Goal: Task Accomplishment & Management: Manage account settings

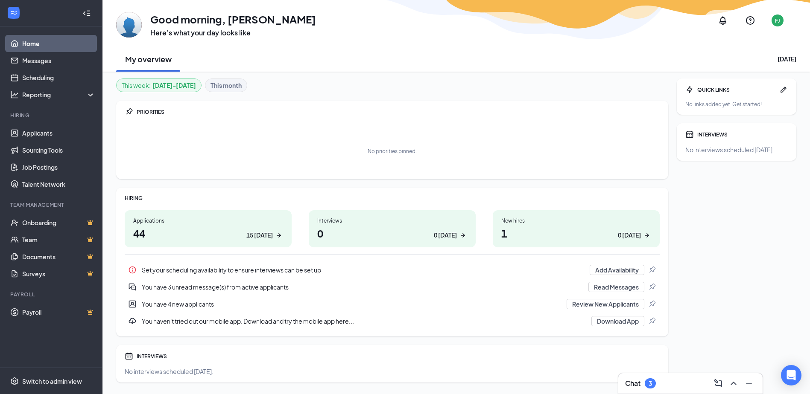
click at [232, 222] on div "Applications" at bounding box center [208, 220] width 150 height 7
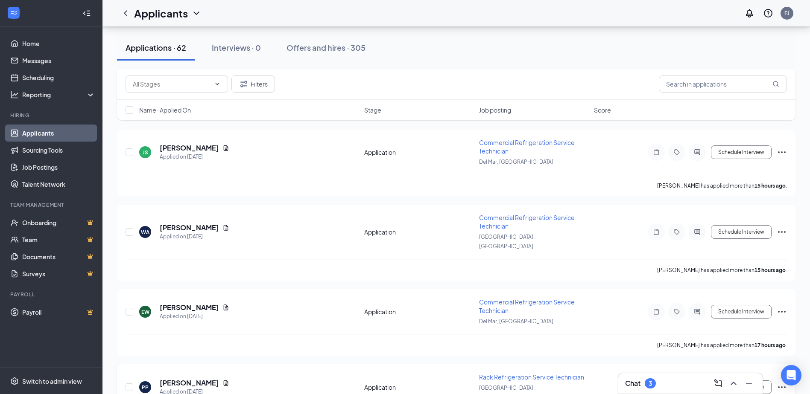
scroll to position [1024, 0]
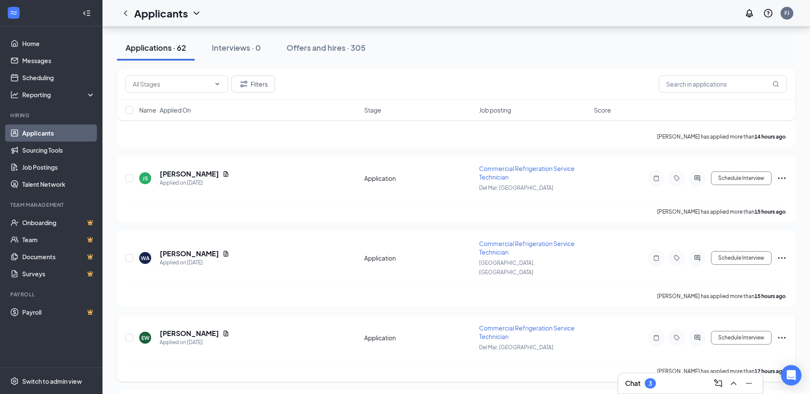
click at [664, 329] on div at bounding box center [655, 337] width 17 height 17
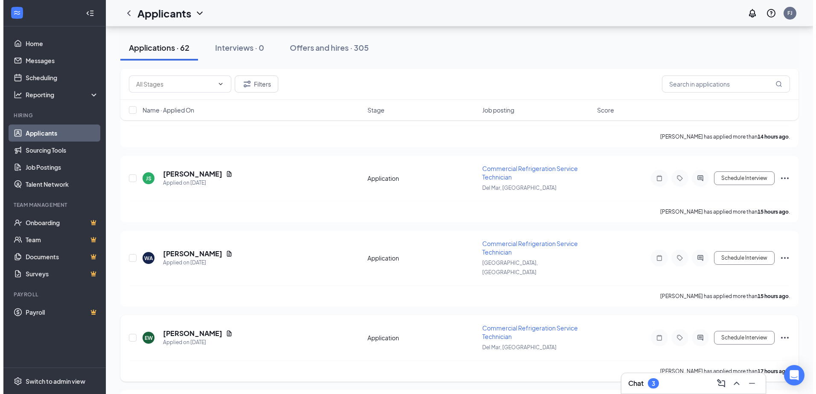
scroll to position [1007, 0]
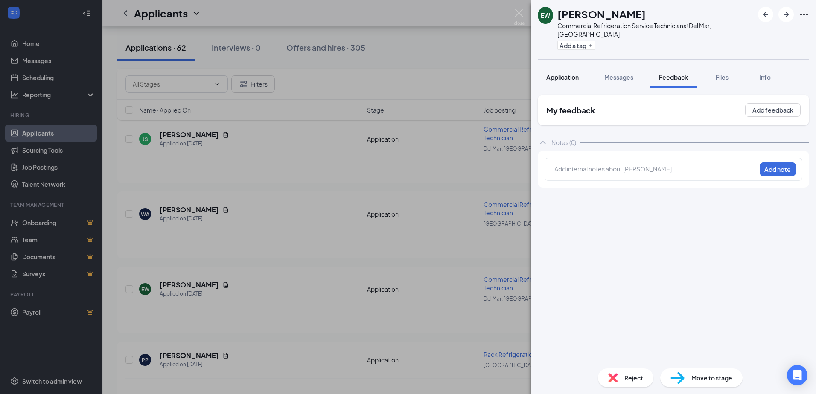
click at [564, 73] on span "Application" at bounding box center [562, 77] width 32 height 8
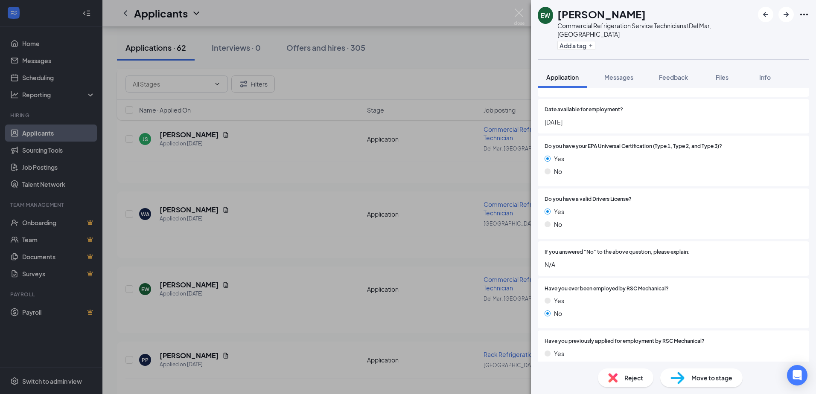
scroll to position [427, 0]
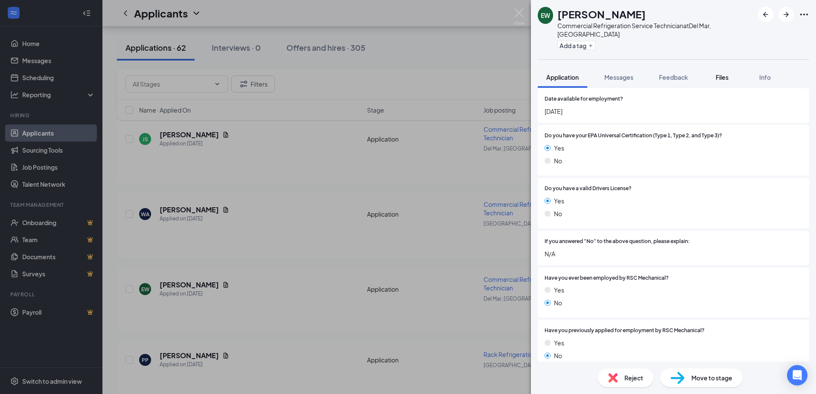
click at [722, 74] on button "Files" at bounding box center [722, 77] width 34 height 21
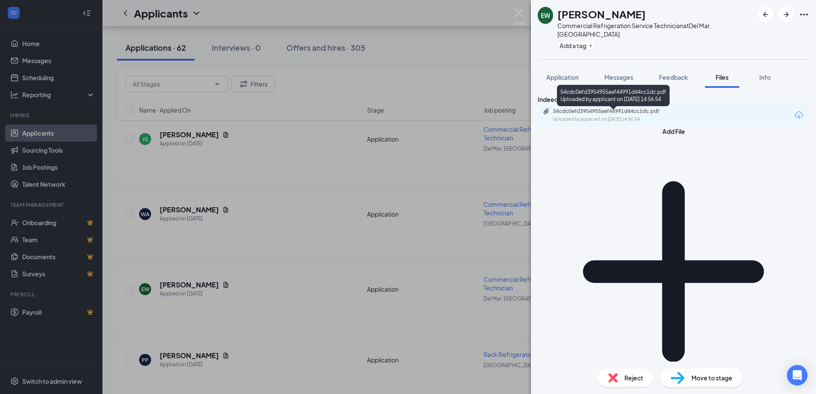
click at [580, 122] on div "Uploaded by applicant on [DATE] 14:56:54" at bounding box center [617, 119] width 128 height 7
click at [664, 73] on div "Feedback" at bounding box center [673, 77] width 29 height 9
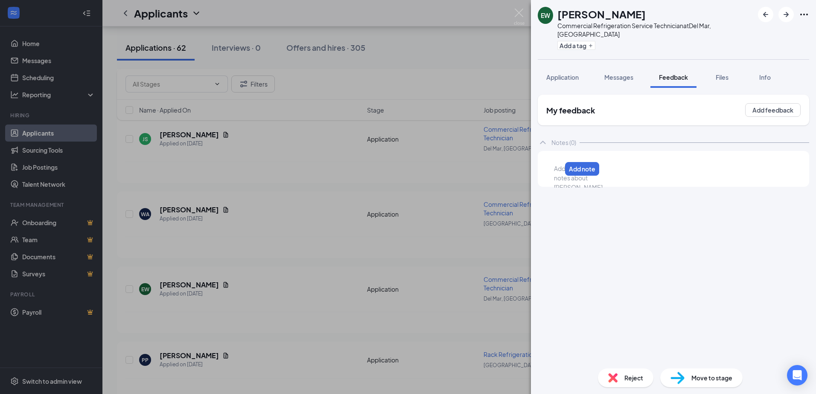
click at [561, 166] on div at bounding box center [557, 168] width 7 height 9
click at [792, 164] on button "Add note" at bounding box center [778, 170] width 36 height 14
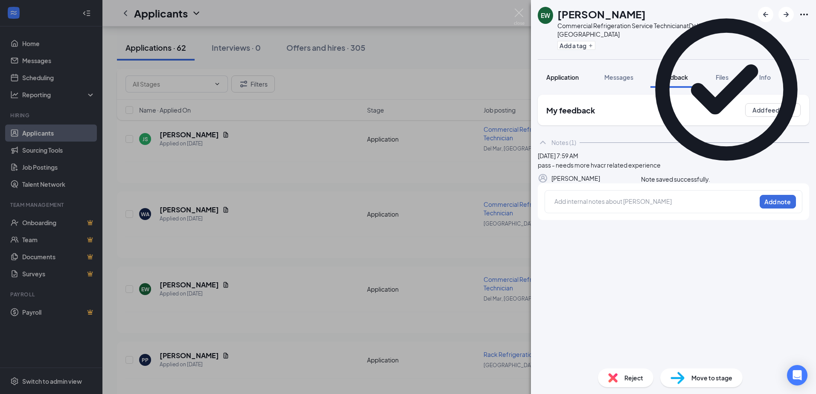
click at [560, 73] on span "Application" at bounding box center [562, 77] width 32 height 8
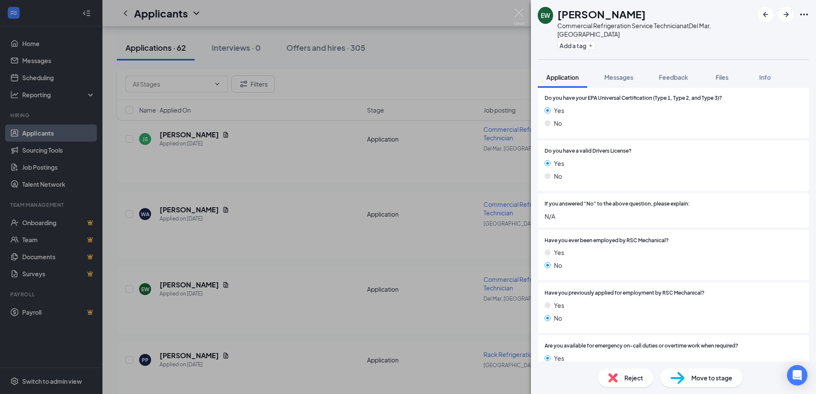
scroll to position [469, 0]
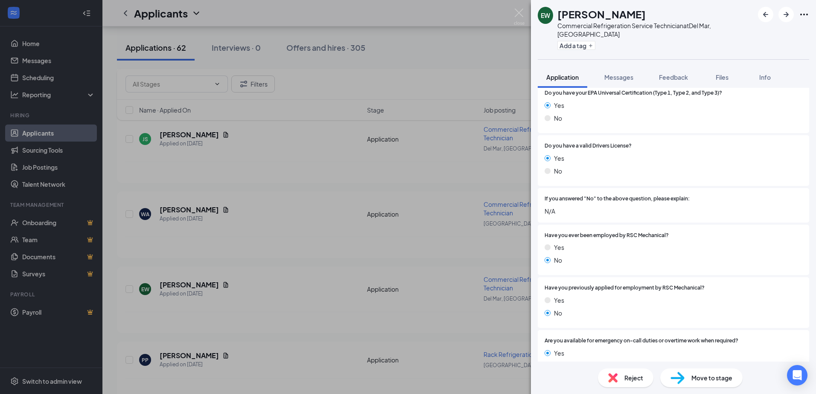
click at [627, 373] on div "Reject" at bounding box center [625, 378] width 55 height 19
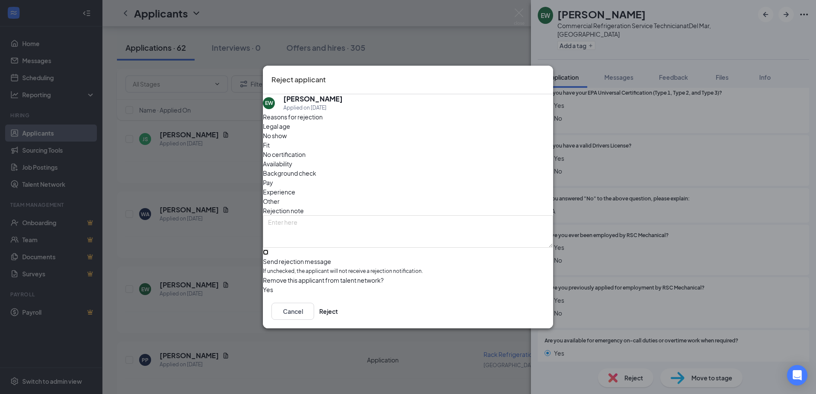
click at [268, 251] on input "Send rejection message If unchecked, the applicant will not receive a rejection…" at bounding box center [266, 253] width 6 height 6
checkbox input "true"
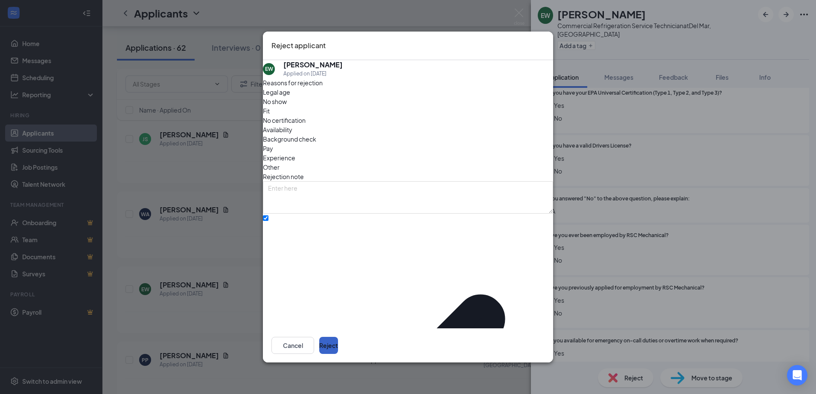
click at [338, 342] on button "Reject" at bounding box center [328, 345] width 19 height 17
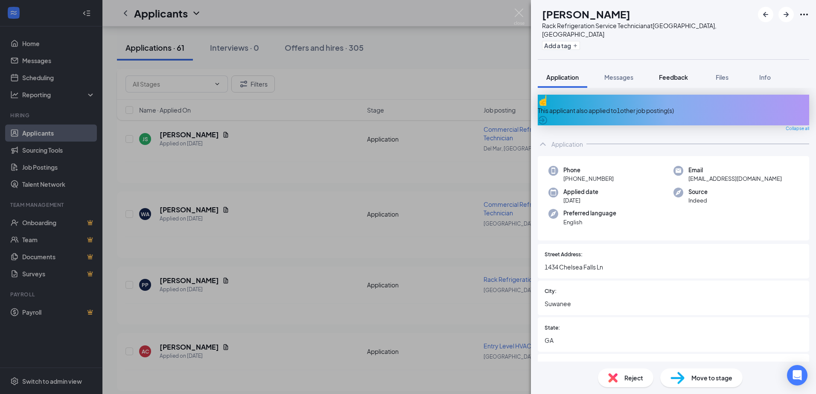
click at [685, 73] on span "Feedback" at bounding box center [673, 77] width 29 height 8
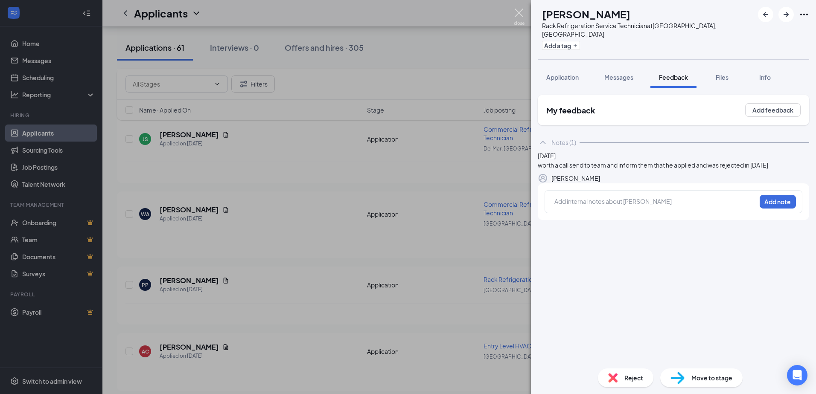
click at [523, 12] on img at bounding box center [519, 17] width 11 height 17
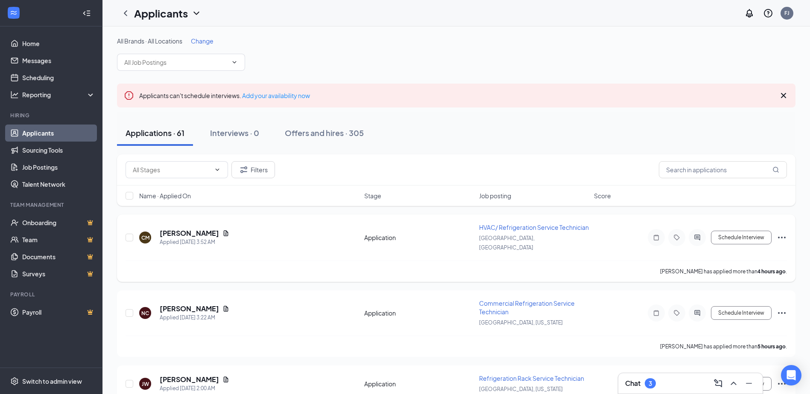
click at [655, 239] on icon "Note" at bounding box center [656, 237] width 10 height 7
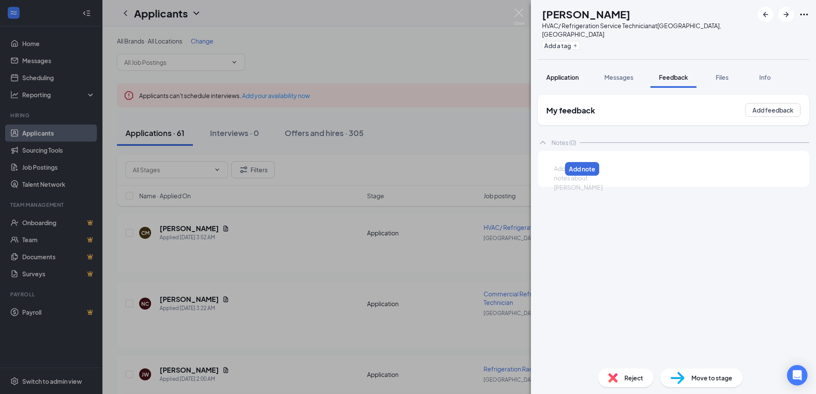
click at [553, 73] on span "Application" at bounding box center [562, 77] width 32 height 8
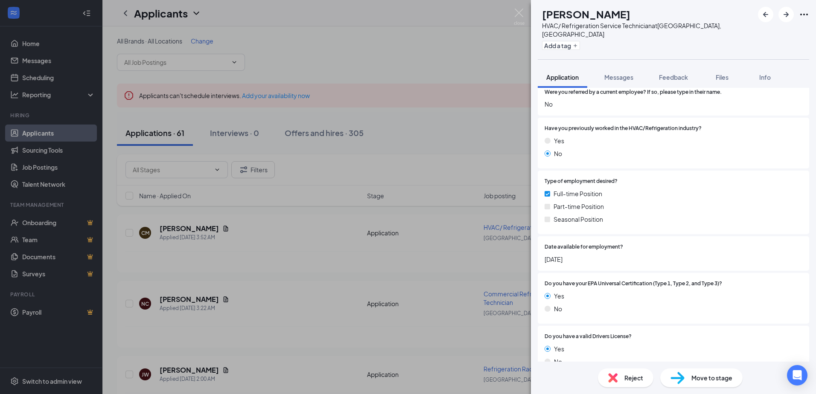
scroll to position [299, 0]
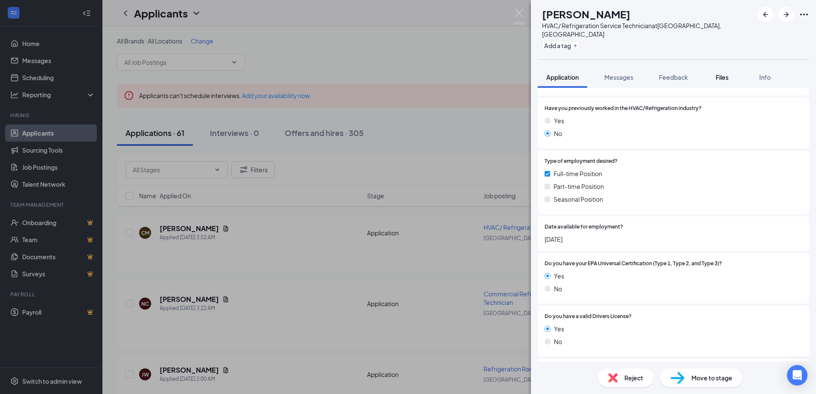
click at [714, 79] on button "Files" at bounding box center [722, 77] width 34 height 21
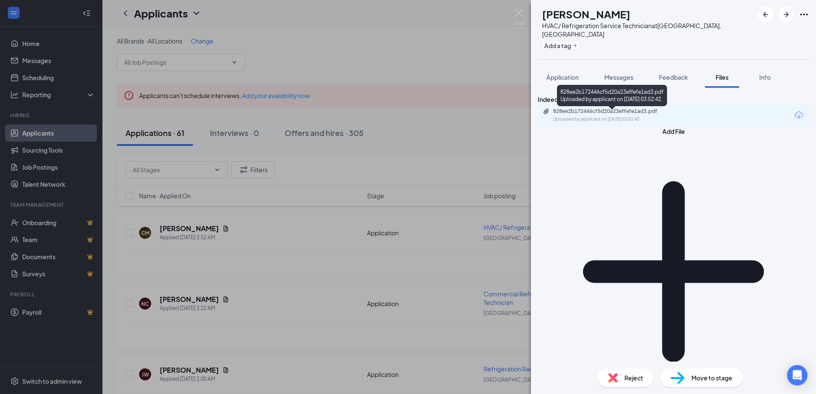
click at [668, 120] on div "Uploaded by applicant on [DATE] 03:52:42" at bounding box center [617, 119] width 128 height 7
click at [677, 73] on span "Feedback" at bounding box center [673, 77] width 29 height 8
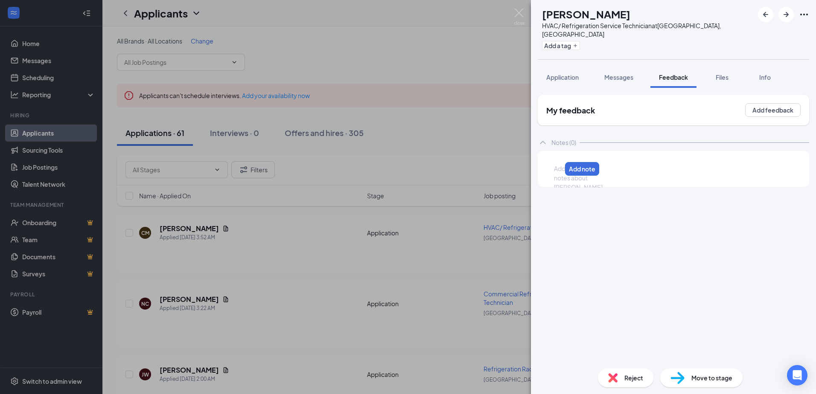
click at [561, 164] on div at bounding box center [557, 168] width 7 height 9
click at [722, 163] on button "Add note" at bounding box center [705, 169] width 35 height 14
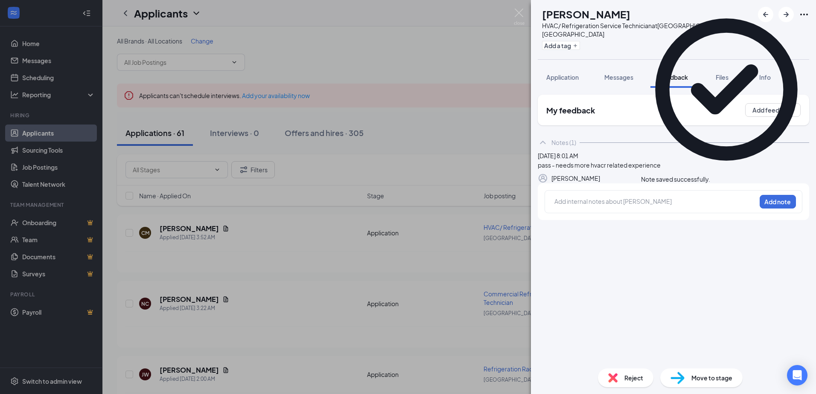
click at [624, 374] on span "Reject" at bounding box center [633, 377] width 19 height 9
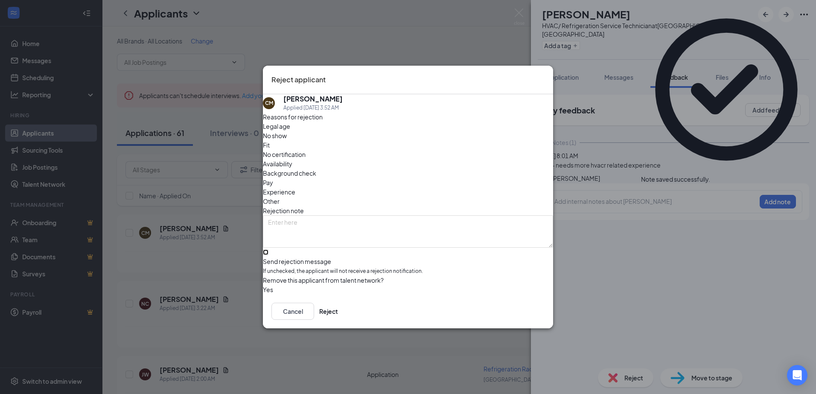
click at [268, 251] on input "Send rejection message If unchecked, the applicant will not receive a rejection…" at bounding box center [266, 253] width 6 height 6
checkbox input "true"
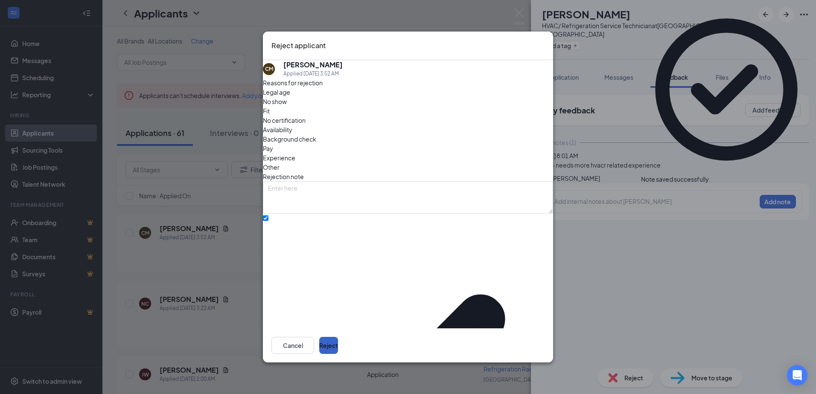
click at [338, 337] on button "Reject" at bounding box center [328, 345] width 19 height 17
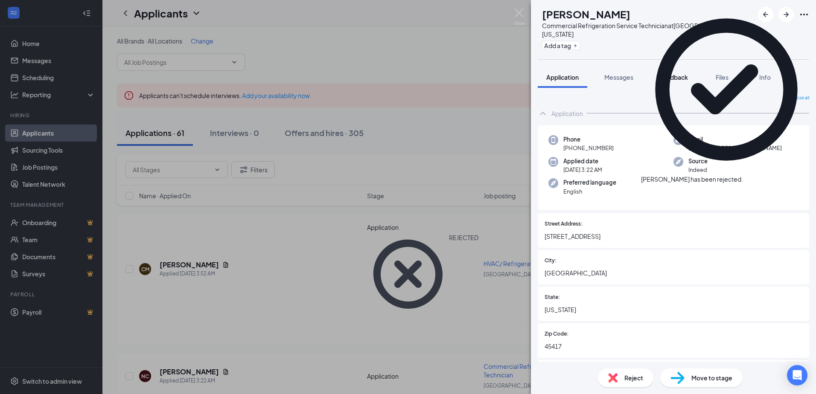
click at [685, 73] on div "Feedback" at bounding box center [673, 77] width 29 height 9
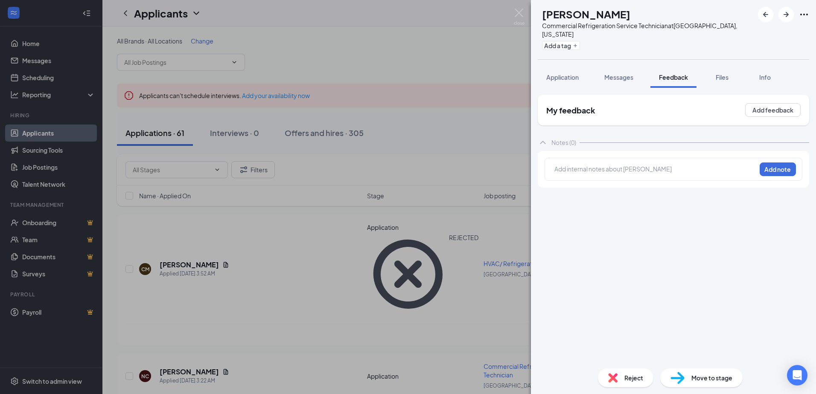
click at [575, 88] on div "My feedback Add feedback Notes (0) Add internal notes about [PERSON_NAME] Add n…" at bounding box center [673, 225] width 285 height 274
click at [576, 73] on span "Application" at bounding box center [562, 77] width 32 height 8
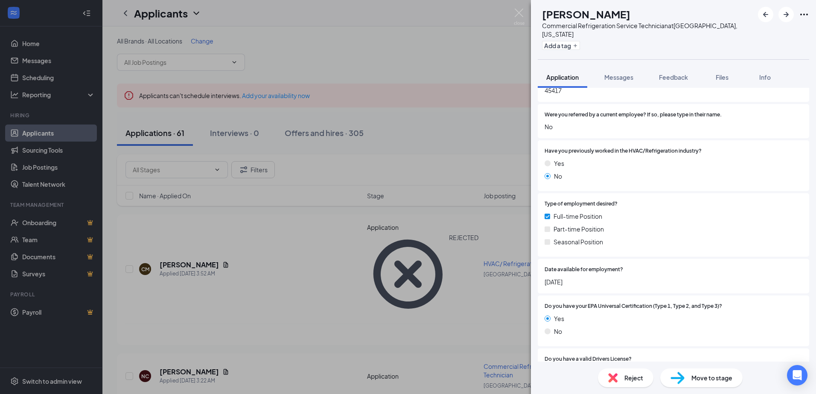
scroll to position [299, 0]
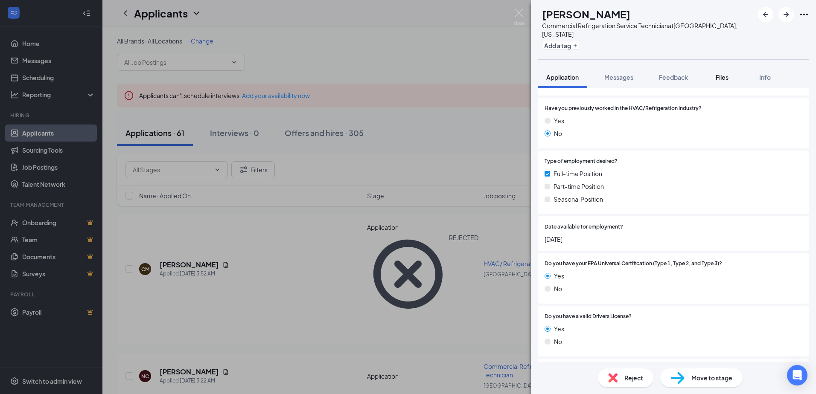
click at [715, 73] on div "Files" at bounding box center [722, 77] width 17 height 9
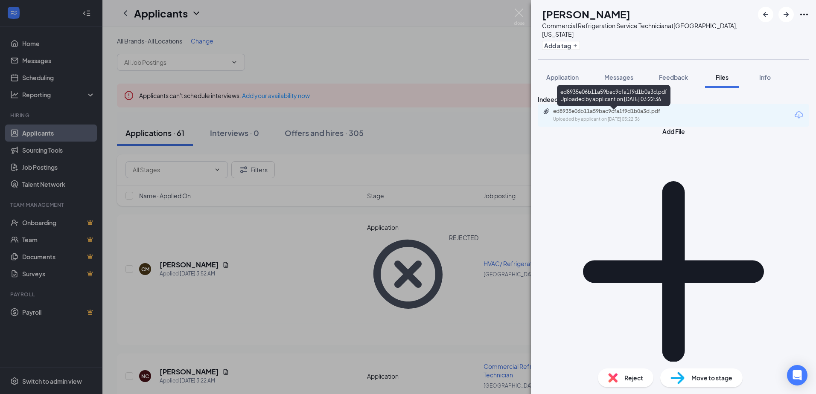
click at [604, 123] on div "Uploaded by applicant on [DATE] 03:22:36" at bounding box center [617, 119] width 128 height 7
click at [570, 73] on span "Application" at bounding box center [562, 77] width 32 height 8
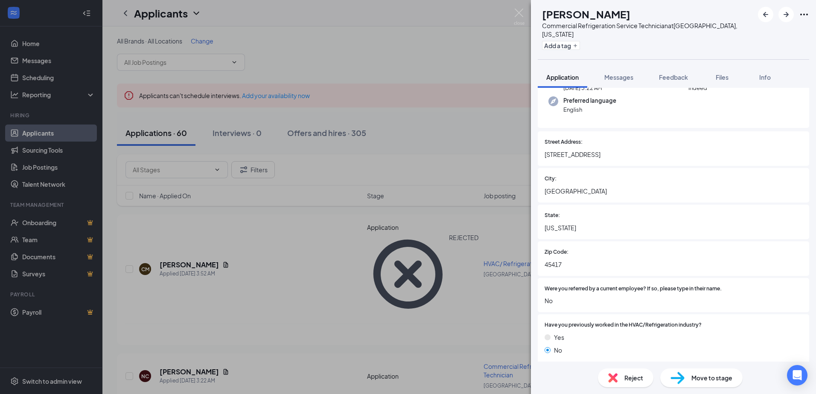
scroll to position [85, 0]
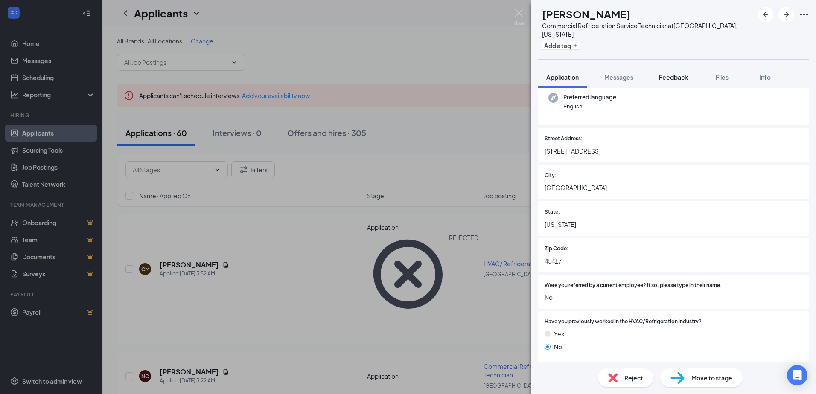
click at [673, 73] on span "Feedback" at bounding box center [673, 77] width 29 height 8
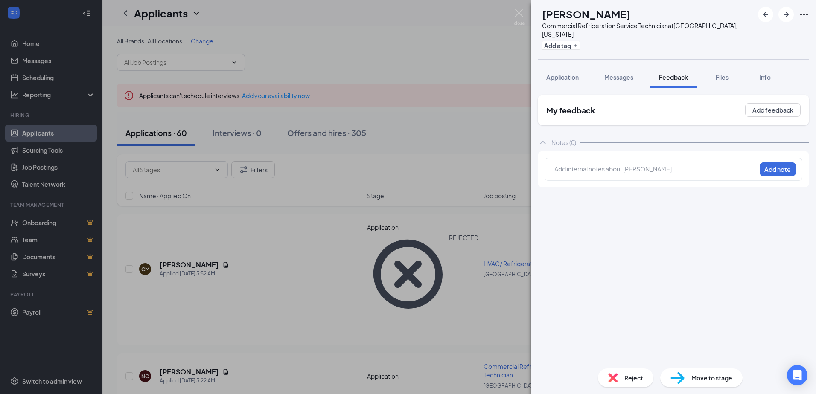
click at [581, 165] on div at bounding box center [655, 169] width 201 height 9
click at [722, 162] on button "Add note" at bounding box center [705, 169] width 35 height 14
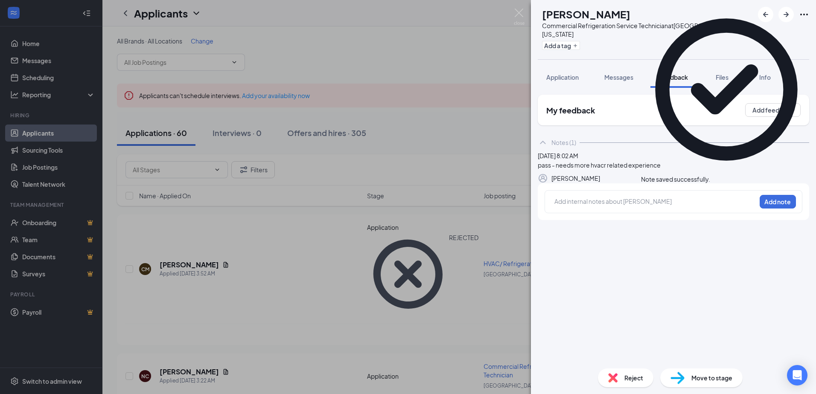
click at [618, 378] on div "Reject" at bounding box center [625, 378] width 55 height 19
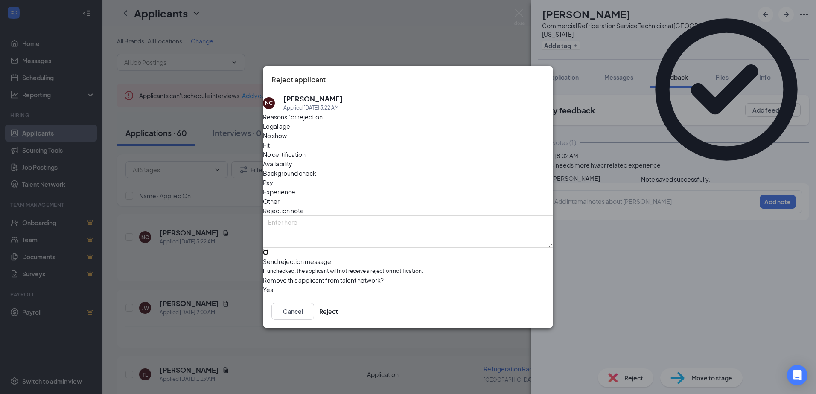
click at [268, 250] on input "Send rejection message If unchecked, the applicant will not receive a rejection…" at bounding box center [266, 253] width 6 height 6
checkbox input "true"
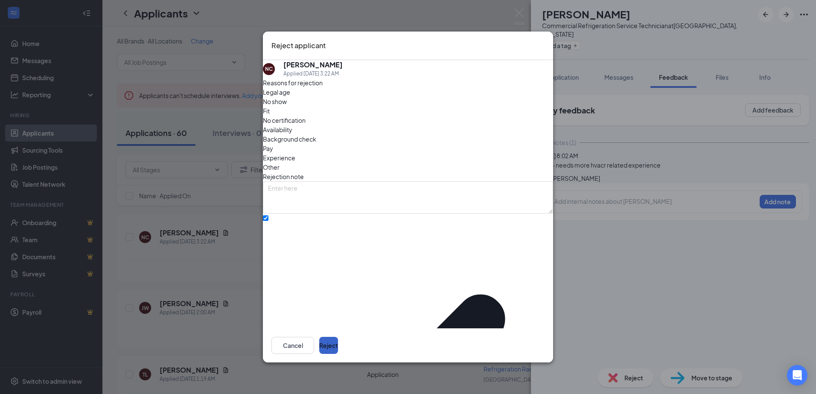
click at [338, 337] on button "Reject" at bounding box center [328, 345] width 19 height 17
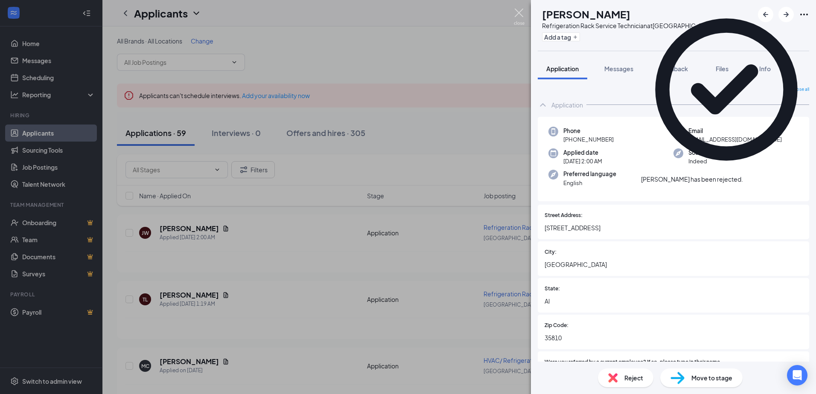
click at [522, 16] on img at bounding box center [519, 17] width 11 height 17
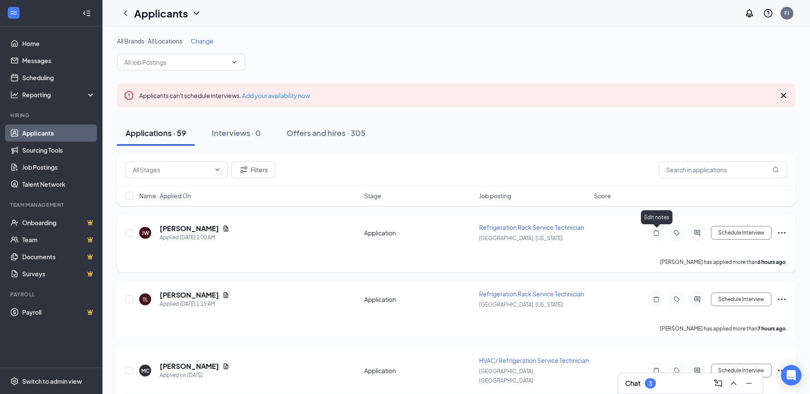
click at [657, 230] on icon "Note" at bounding box center [656, 233] width 10 height 7
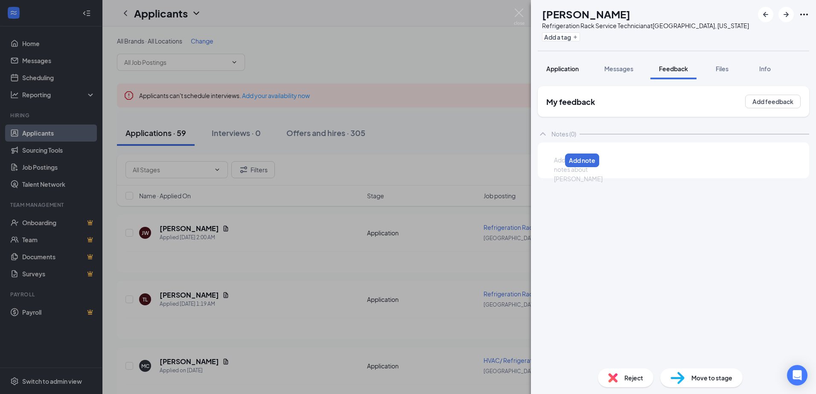
drag, startPoint x: 564, startPoint y: 79, endPoint x: 566, endPoint y: 70, distance: 9.6
click at [564, 78] on button "Application" at bounding box center [563, 68] width 50 height 21
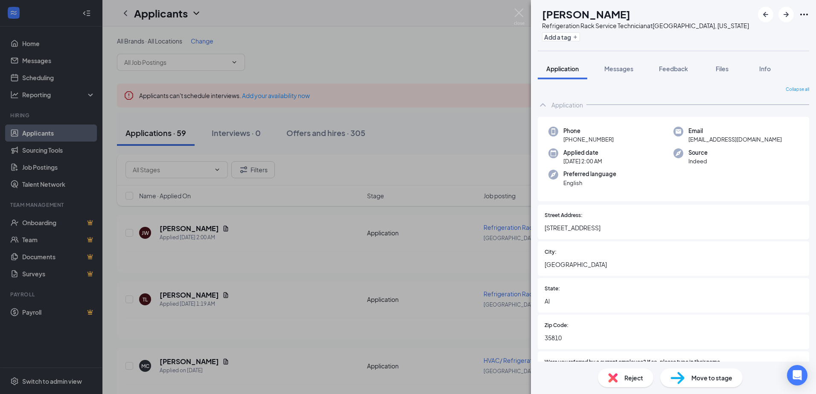
click at [566, 70] on span "Application" at bounding box center [562, 69] width 32 height 8
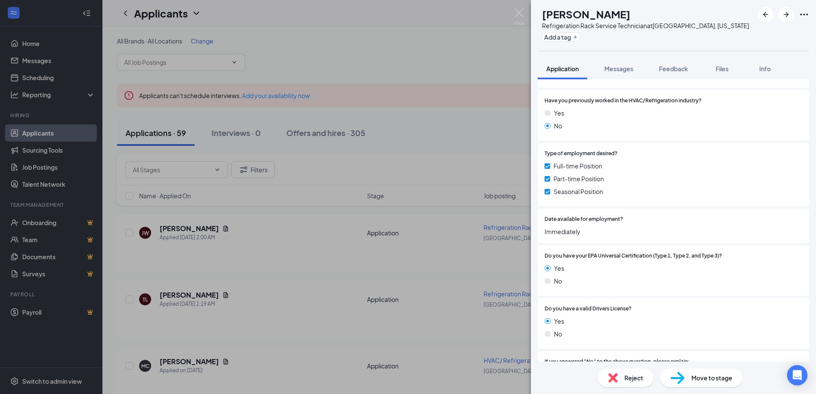
scroll to position [299, 0]
click at [715, 63] on button "Files" at bounding box center [722, 68] width 34 height 21
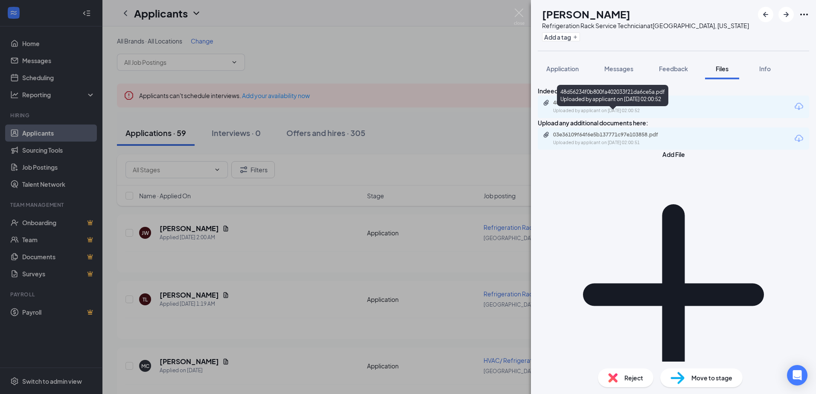
click at [584, 114] on div "48d56234f0b800fa402033f21da6ce5a.pdf Uploaded by applicant on [DATE] 02:00:52" at bounding box center [612, 106] width 138 height 15
click at [676, 61] on button "Feedback" at bounding box center [673, 68] width 46 height 21
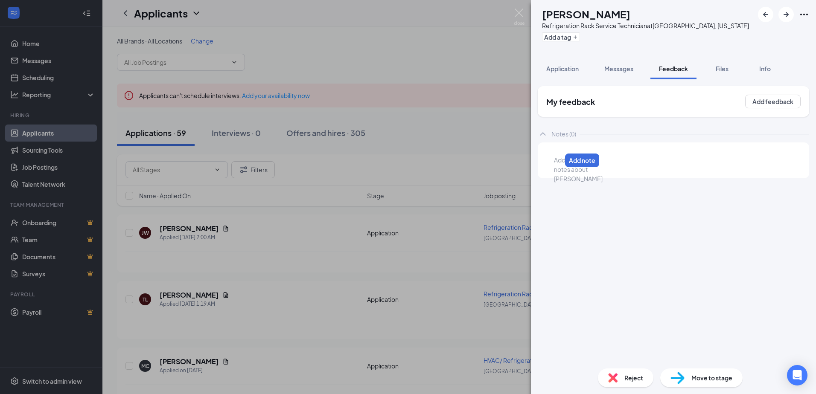
click at [561, 163] on div at bounding box center [557, 160] width 7 height 9
click at [722, 155] on button "Add note" at bounding box center [705, 161] width 35 height 14
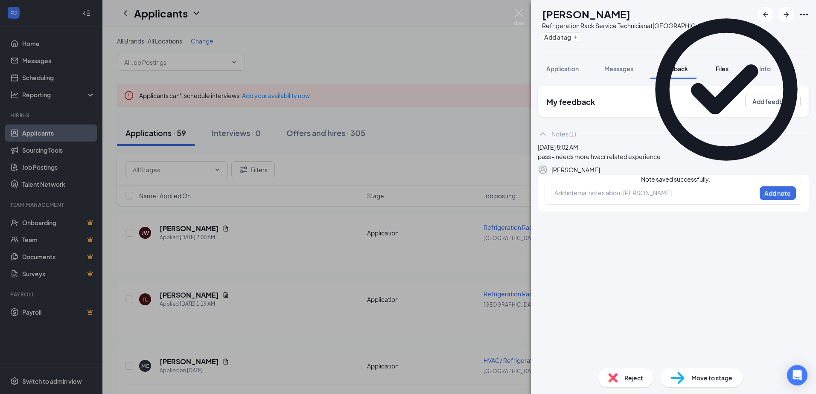
click at [720, 71] on span "Files" at bounding box center [722, 69] width 13 height 8
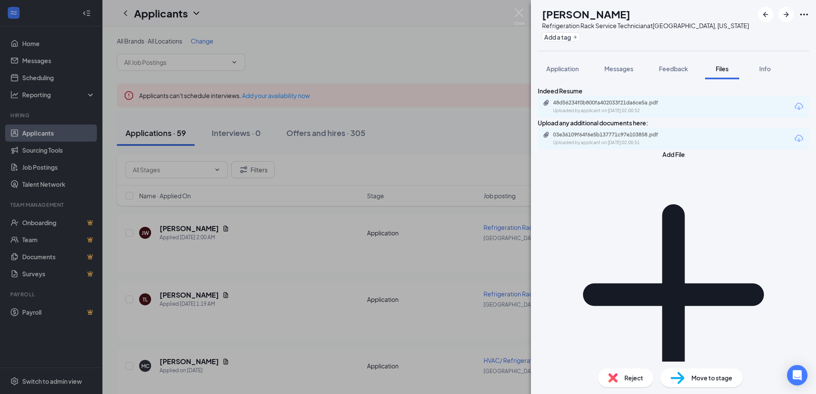
click at [615, 370] on div "Reject" at bounding box center [625, 378] width 55 height 19
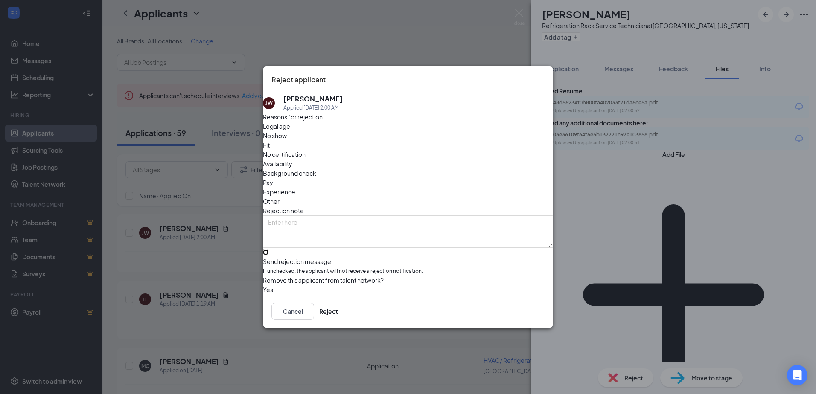
click at [268, 250] on input "Send rejection message If unchecked, the applicant will not receive a rejection…" at bounding box center [266, 253] width 6 height 6
checkbox input "true"
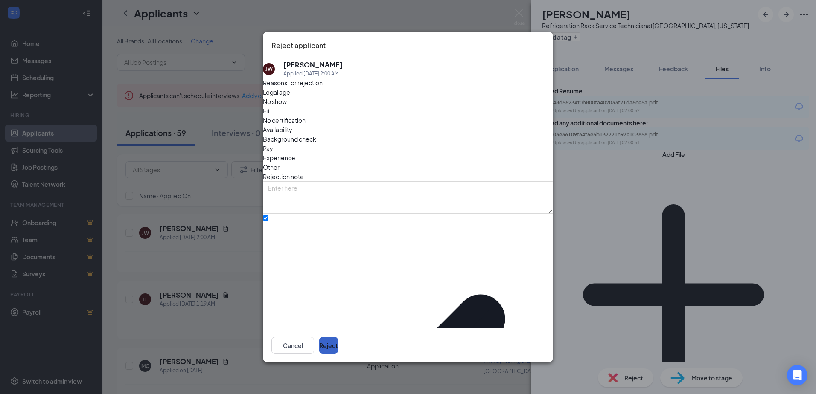
click at [338, 337] on button "Reject" at bounding box center [328, 345] width 19 height 17
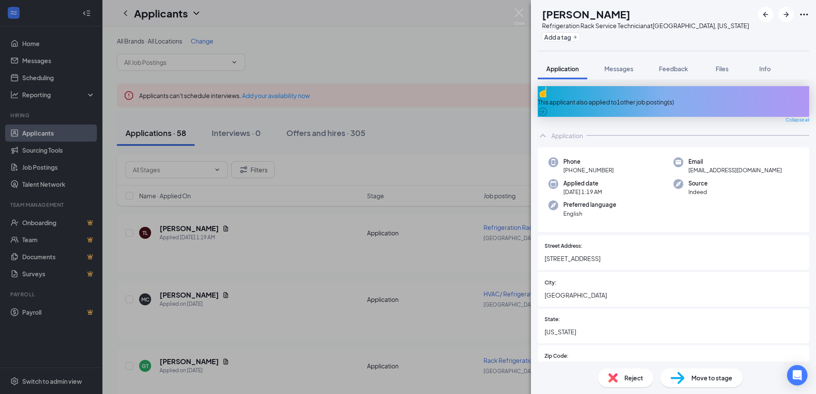
click at [547, 108] on icon "ArrowCircle" at bounding box center [543, 112] width 9 height 9
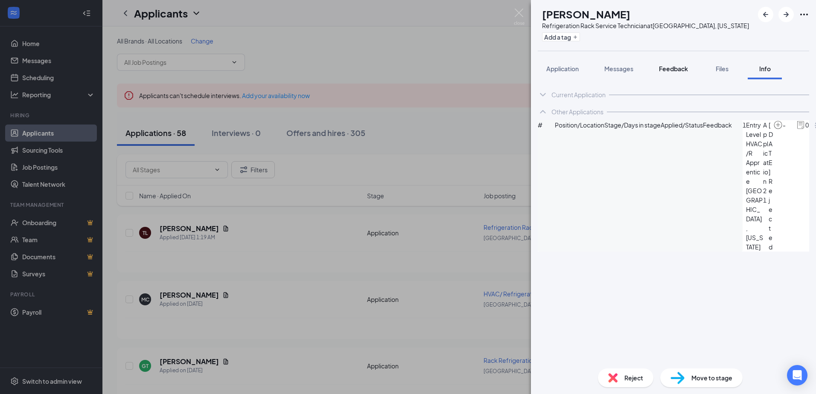
click at [673, 74] on button "Feedback" at bounding box center [673, 68] width 46 height 21
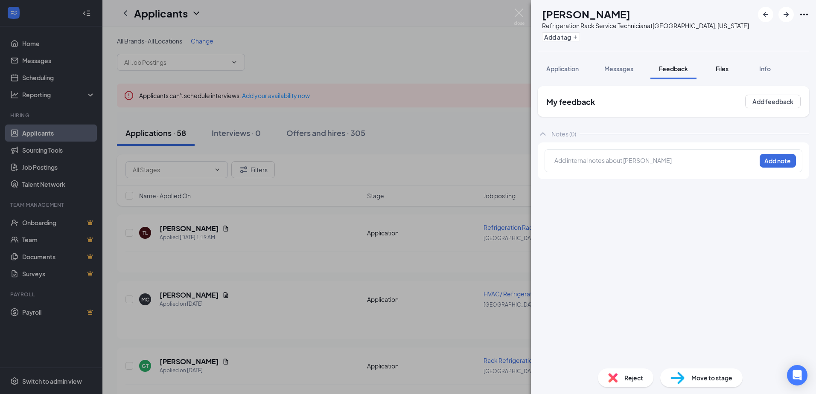
click at [725, 77] on button "Files" at bounding box center [722, 68] width 34 height 21
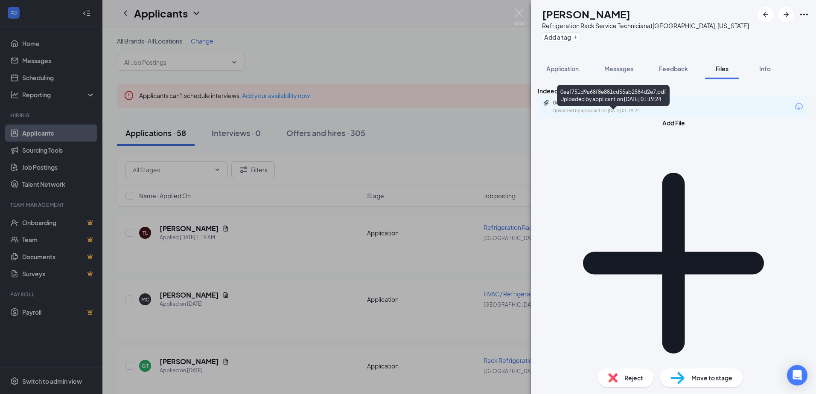
click at [645, 114] on div "Uploaded by applicant on [DATE] 01:19:24" at bounding box center [617, 111] width 128 height 7
click at [579, 68] on span "Application" at bounding box center [562, 69] width 32 height 8
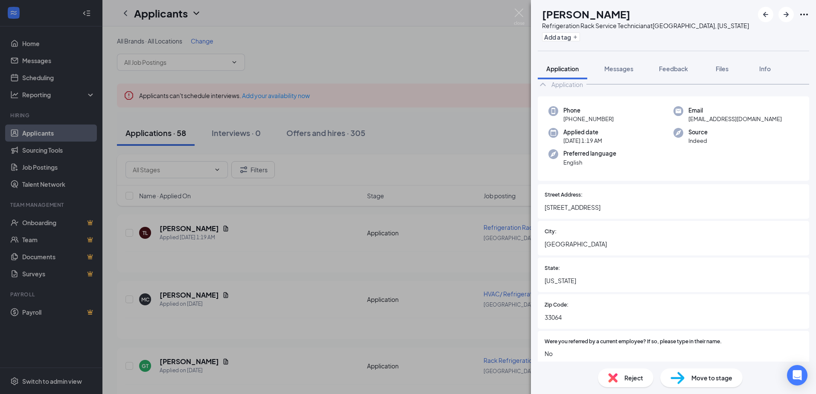
scroll to position [85, 0]
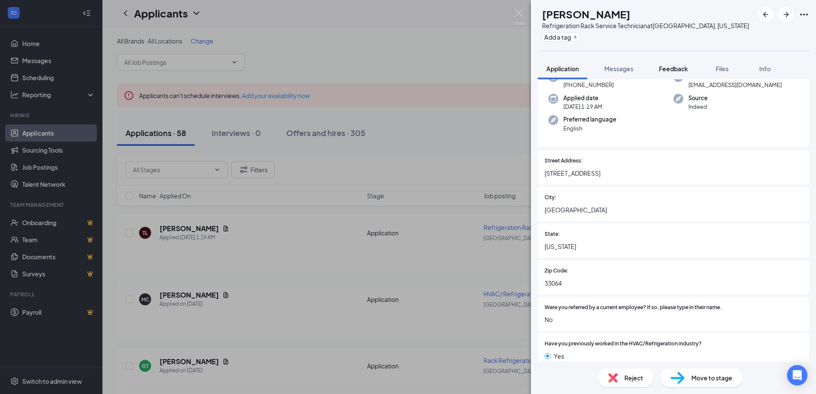
click at [668, 70] on span "Feedback" at bounding box center [673, 69] width 29 height 8
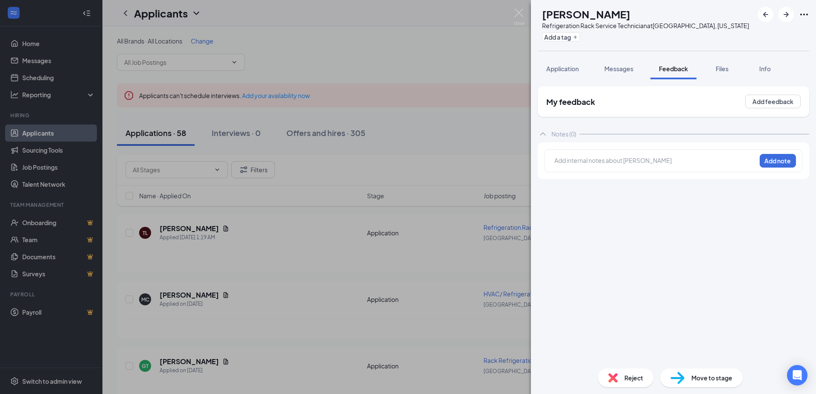
click at [607, 155] on div "Add internal notes about [PERSON_NAME] Add note" at bounding box center [674, 160] width 258 height 23
click at [607, 161] on div at bounding box center [655, 160] width 201 height 9
click at [722, 158] on button "Add note" at bounding box center [705, 161] width 35 height 14
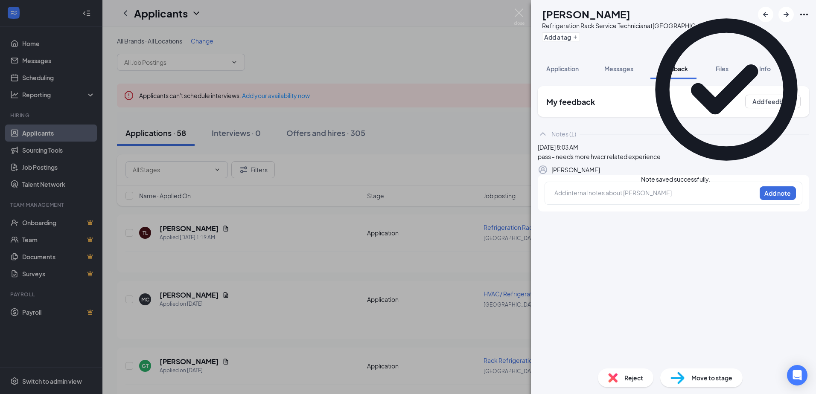
click at [633, 378] on span "Reject" at bounding box center [633, 377] width 19 height 9
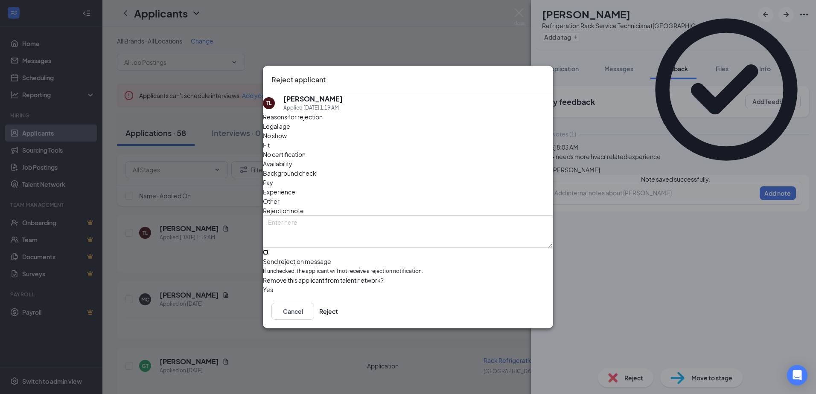
click at [268, 253] on input "Send rejection message If unchecked, the applicant will not receive a rejection…" at bounding box center [266, 253] width 6 height 6
checkbox input "true"
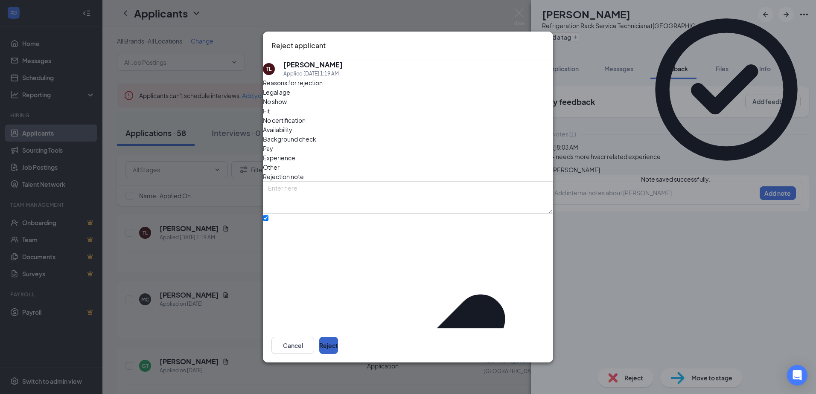
click at [338, 343] on button "Reject" at bounding box center [328, 345] width 19 height 17
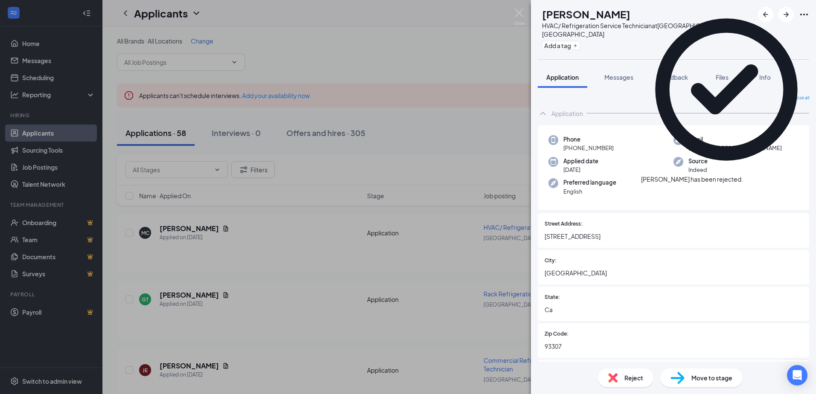
click at [743, 175] on icon "Cross" at bounding box center [743, 175] width 0 height 0
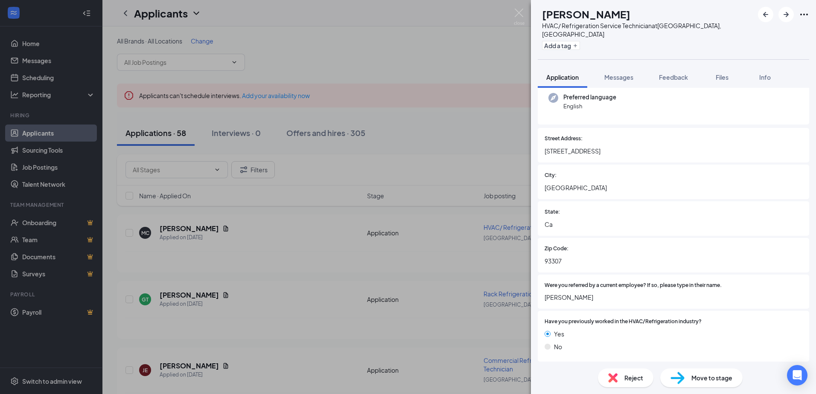
scroll to position [171, 0]
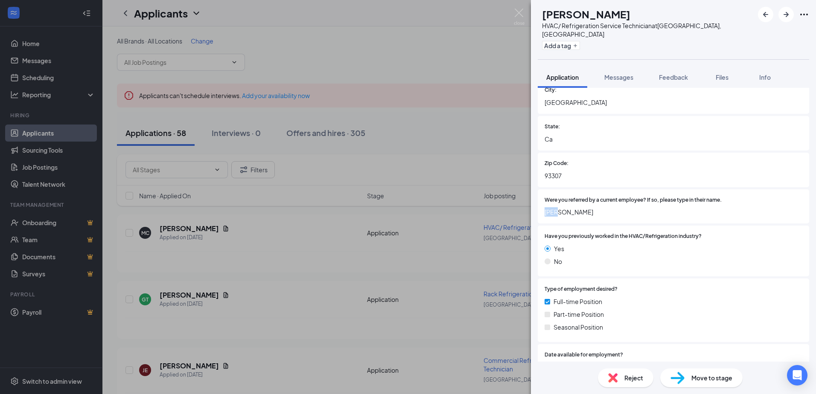
drag, startPoint x: 560, startPoint y: 207, endPoint x: 543, endPoint y: 204, distance: 17.8
click at [543, 204] on div "Were you referred by a current employee? If so, please type in their name. [PER…" at bounding box center [673, 207] width 271 height 35
drag, startPoint x: 543, startPoint y: 204, endPoint x: 552, endPoint y: 204, distance: 9.0
copy span "[PERSON_NAME]"
drag, startPoint x: 670, startPoint y: 70, endPoint x: 648, endPoint y: 102, distance: 38.5
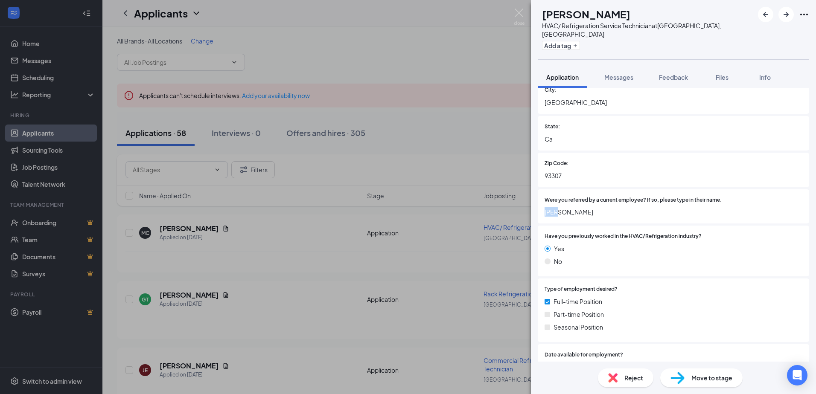
click at [668, 73] on span "Feedback" at bounding box center [673, 77] width 29 height 8
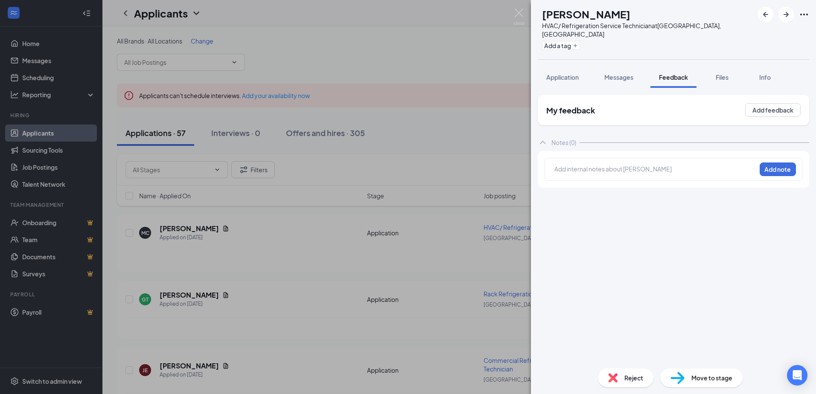
click at [629, 165] on div at bounding box center [655, 169] width 201 height 9
click at [787, 163] on button "Add note" at bounding box center [778, 170] width 36 height 14
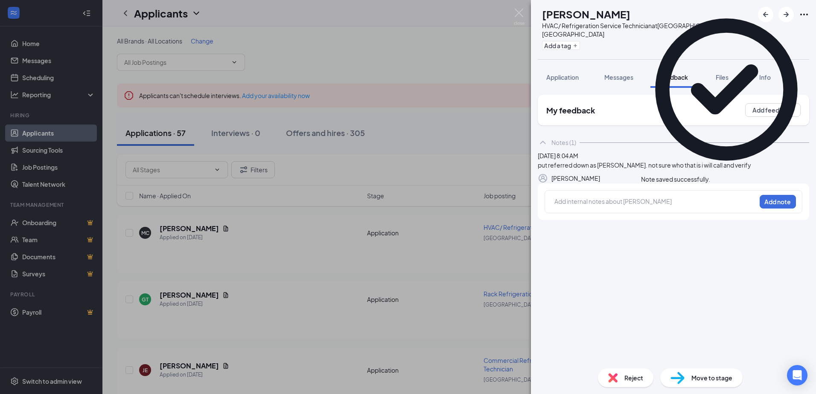
click at [710, 175] on icon "Cross" at bounding box center [710, 175] width 0 height 0
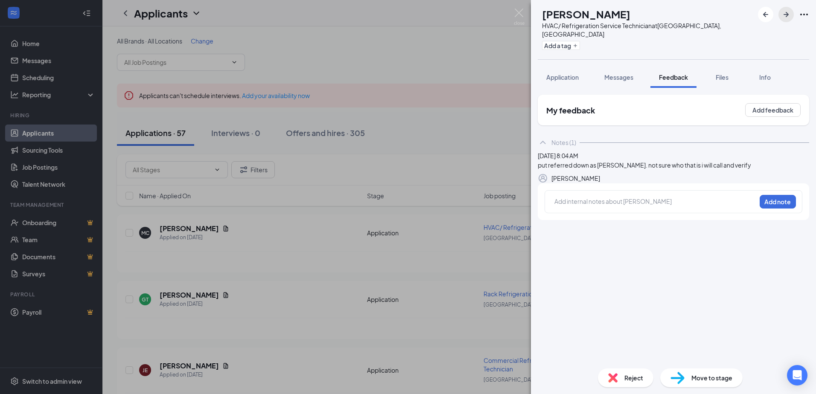
click at [787, 17] on icon "ArrowRight" at bounding box center [786, 14] width 10 height 10
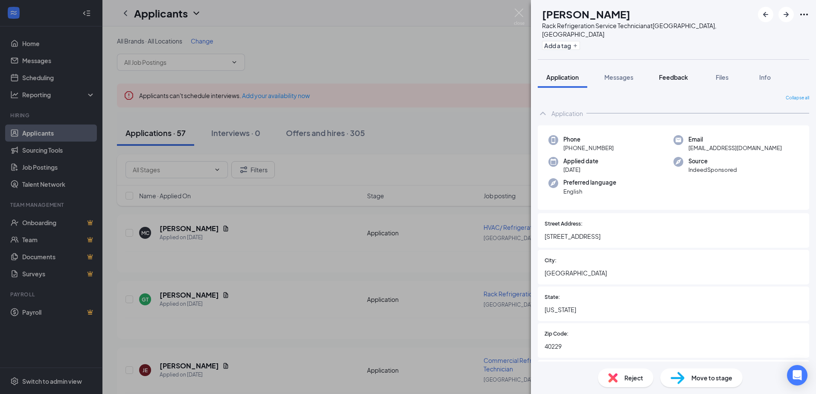
click at [691, 67] on button "Feedback" at bounding box center [673, 77] width 46 height 21
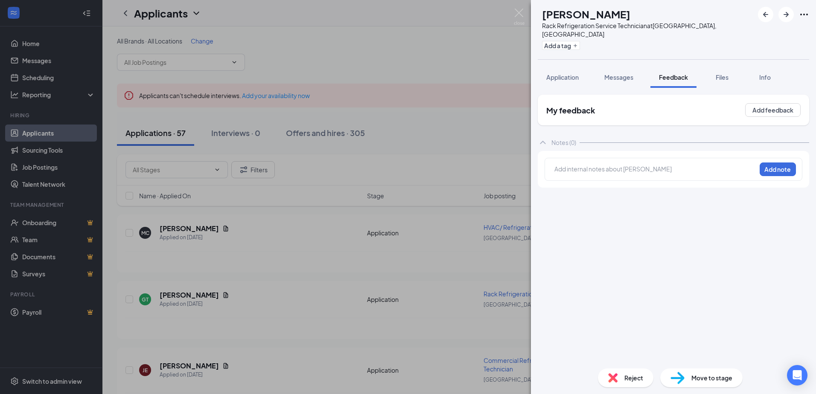
drag, startPoint x: 580, startPoint y: 71, endPoint x: 593, endPoint y: 82, distance: 17.5
click at [580, 71] on button "Application" at bounding box center [563, 77] width 50 height 21
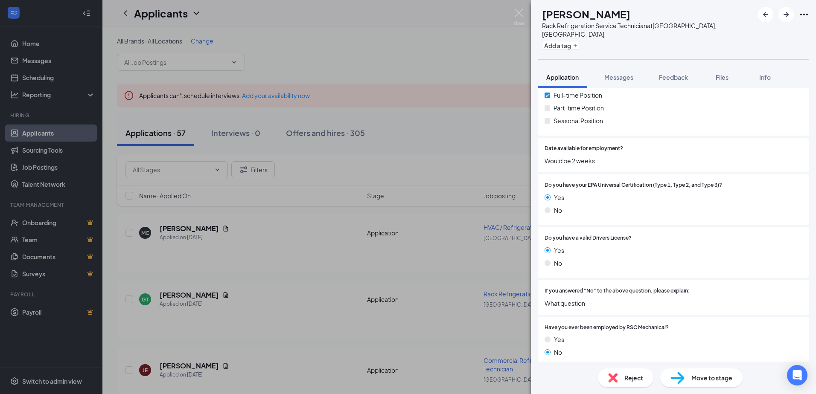
scroll to position [384, 0]
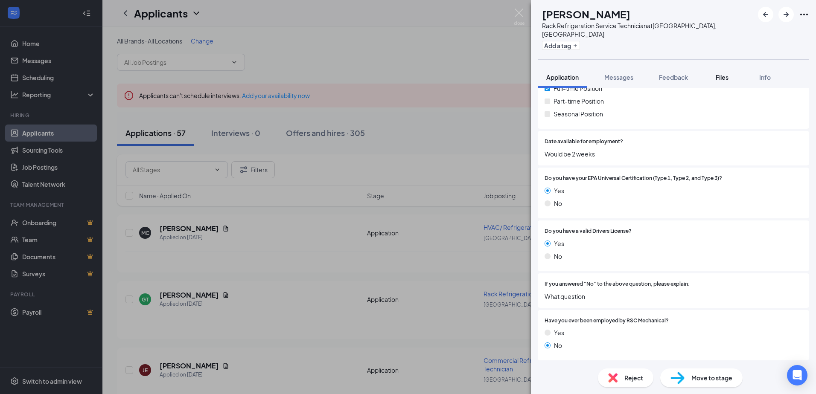
click at [720, 73] on button "Files" at bounding box center [722, 77] width 34 height 21
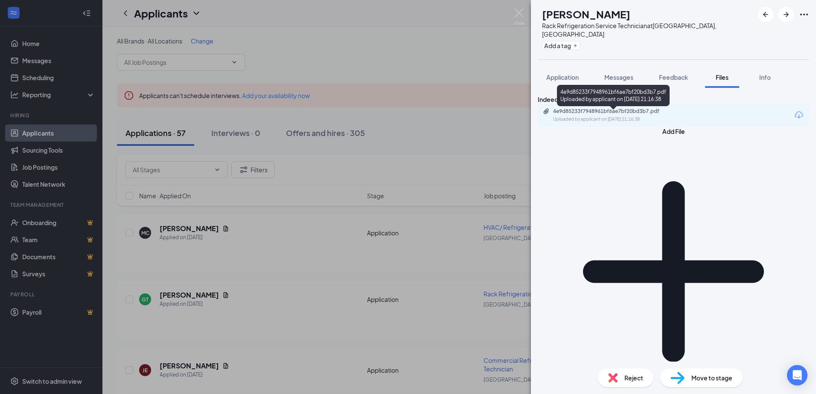
click at [629, 122] on div "Uploaded by applicant on [DATE] 21:16:38" at bounding box center [617, 119] width 128 height 7
click at [672, 73] on span "Feedback" at bounding box center [673, 77] width 29 height 8
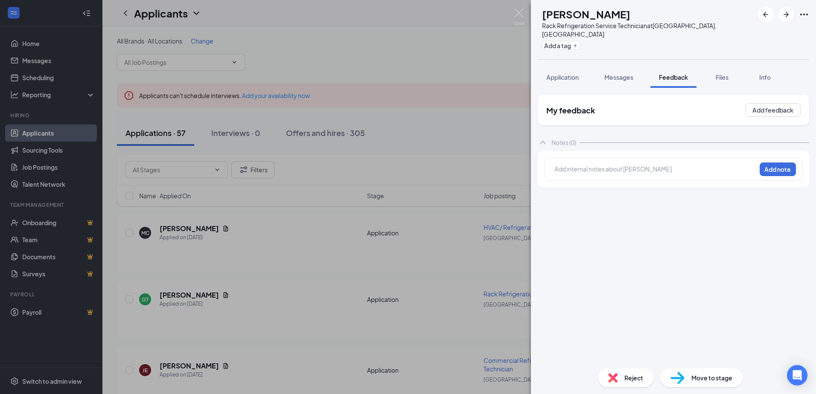
click at [603, 165] on div at bounding box center [655, 169] width 201 height 9
click at [774, 158] on div "has good work experience. i will call and see if he is looking to work in [GEOG…" at bounding box center [674, 172] width 258 height 29
click at [775, 165] on button "Add note" at bounding box center [778, 170] width 36 height 14
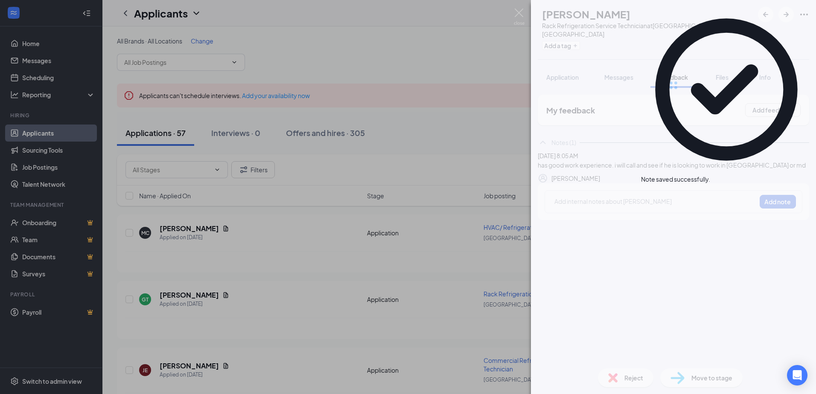
click at [710, 175] on div "Note saved successfully." at bounding box center [675, 179] width 69 height 9
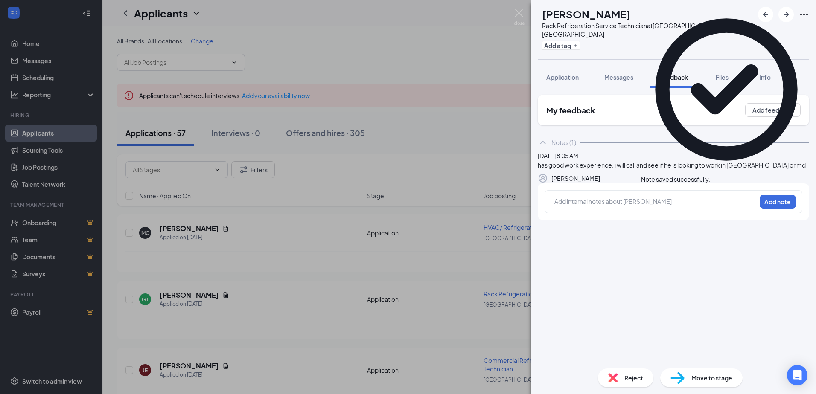
click at [718, 178] on icon "Cross" at bounding box center [715, 180] width 5 height 5
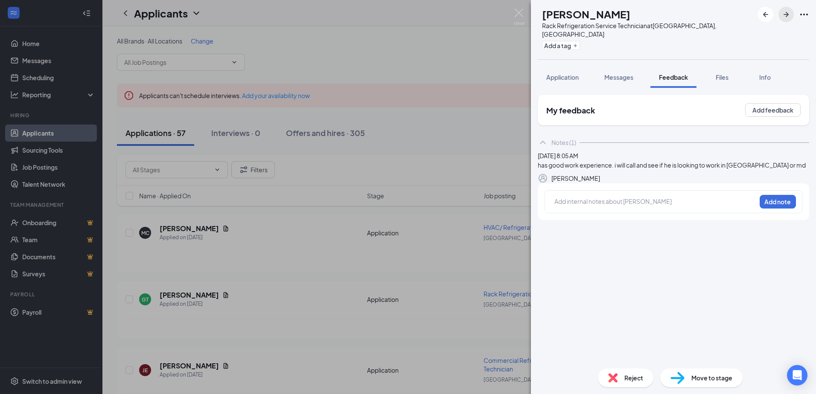
click at [782, 15] on icon "ArrowRight" at bounding box center [786, 14] width 10 height 10
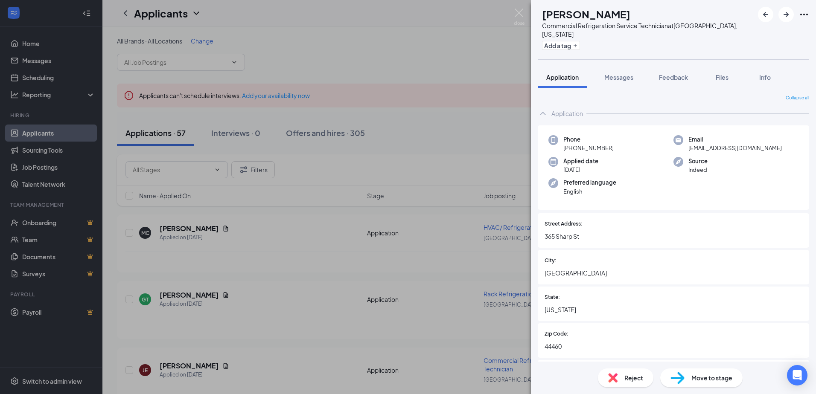
click at [682, 58] on div "JE [PERSON_NAME] Commercial Refrigeration Service Technician at [GEOGRAPHIC_DAT…" at bounding box center [673, 197] width 285 height 394
click at [678, 73] on span "Feedback" at bounding box center [673, 77] width 29 height 8
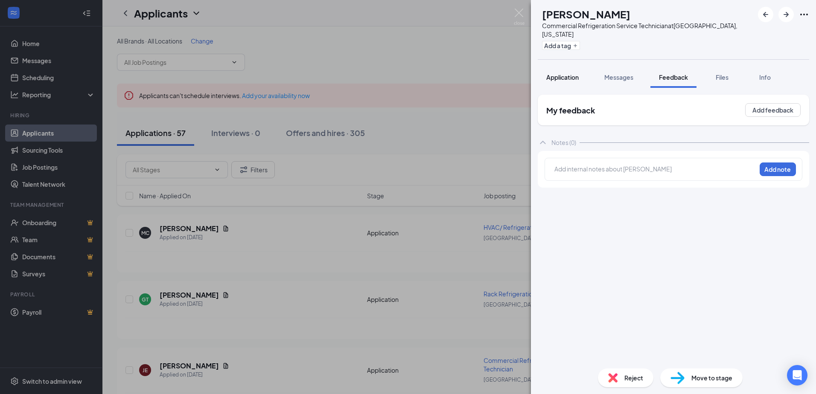
click at [573, 73] on button "Application" at bounding box center [563, 77] width 50 height 21
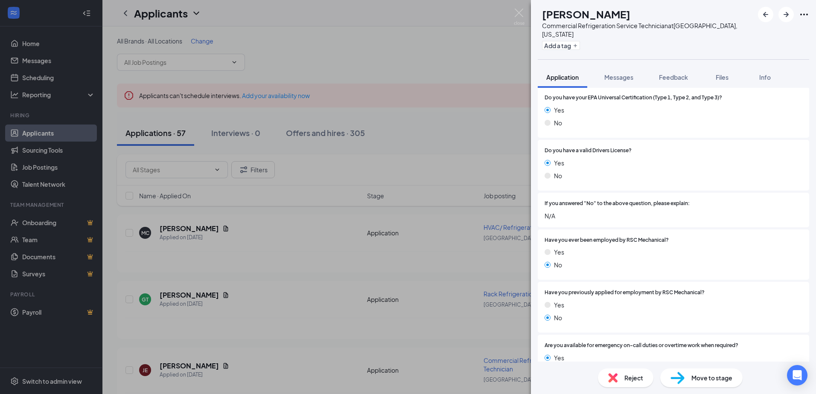
scroll to position [469, 0]
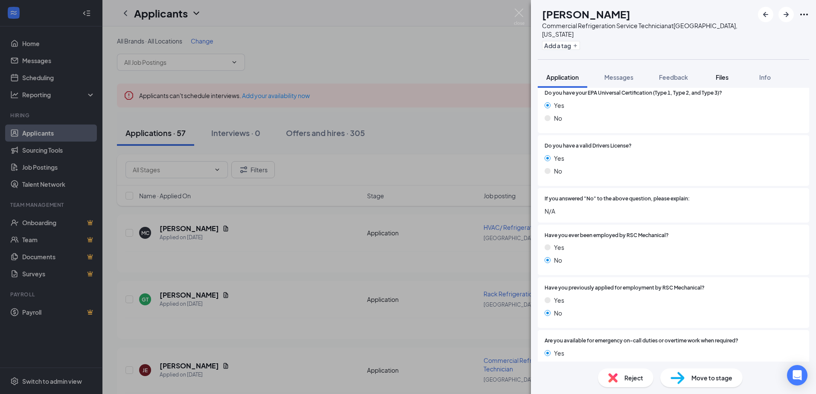
click at [727, 73] on span "Files" at bounding box center [722, 77] width 13 height 8
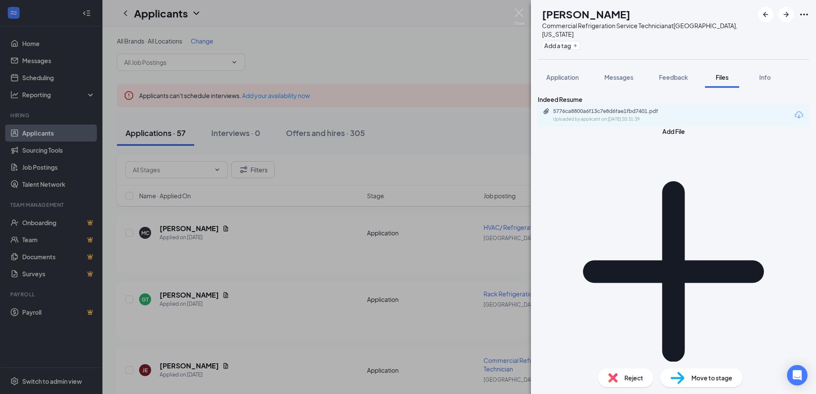
click at [637, 114] on div "5776ca8800a6f13c7e8d6fae1fbd7401.pdf" at bounding box center [613, 111] width 120 height 7
drag, startPoint x: 689, startPoint y: 70, endPoint x: 650, endPoint y: 213, distance: 147.7
click at [688, 73] on span "Feedback" at bounding box center [673, 77] width 29 height 8
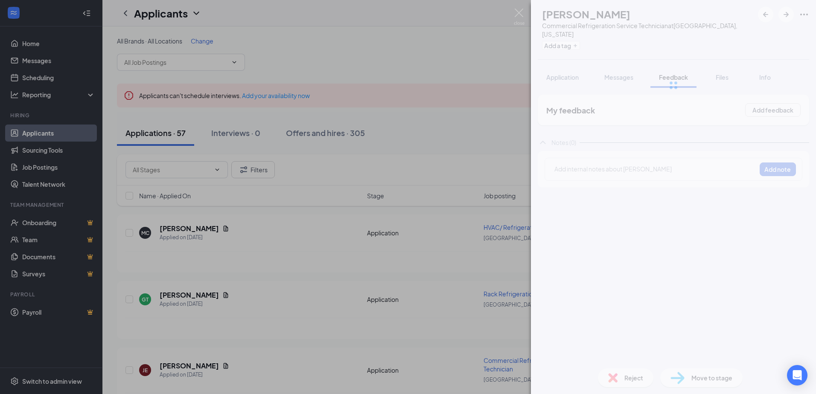
click at [614, 161] on div at bounding box center [673, 85] width 285 height 171
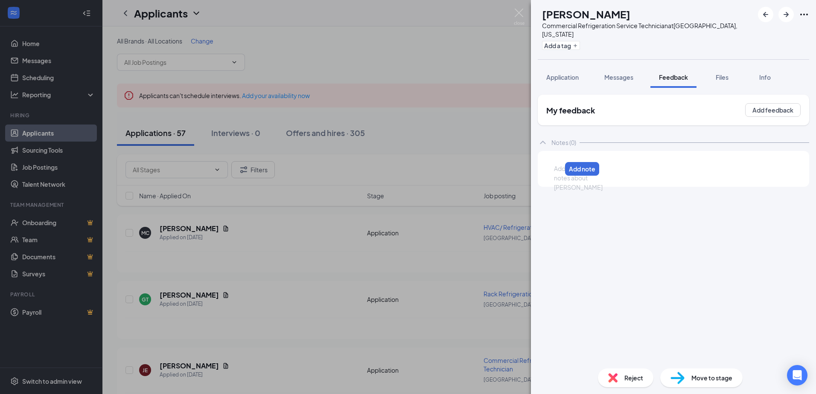
click at [561, 164] on div at bounding box center [557, 168] width 7 height 9
click at [684, 164] on div "pass - needs more hvacr related experience" at bounding box center [618, 168] width 129 height 9
click at [722, 166] on button "Add note" at bounding box center [705, 169] width 35 height 14
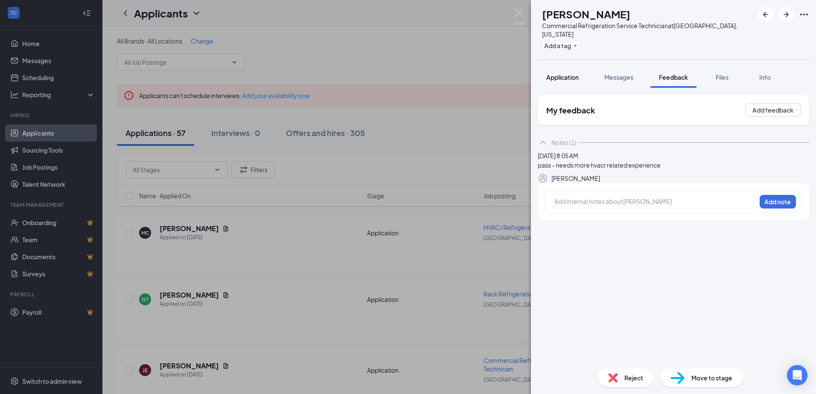
click at [569, 73] on span "Application" at bounding box center [562, 77] width 32 height 8
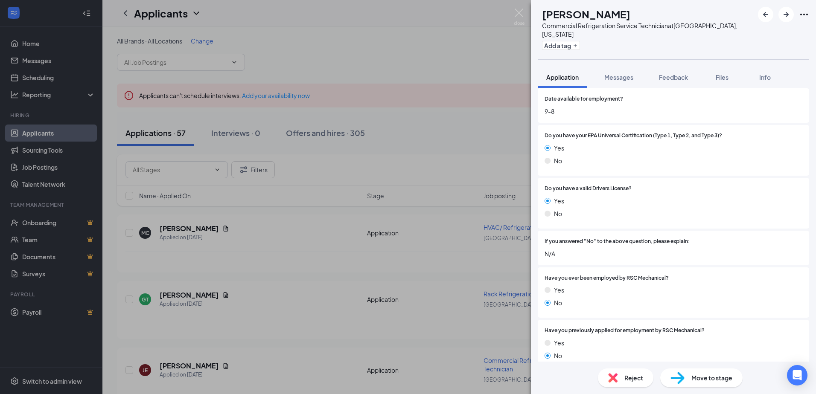
scroll to position [469, 0]
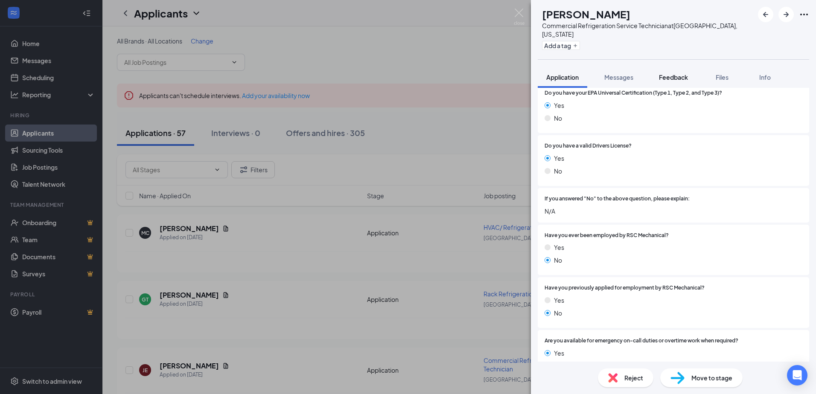
click at [671, 73] on span "Feedback" at bounding box center [673, 77] width 29 height 8
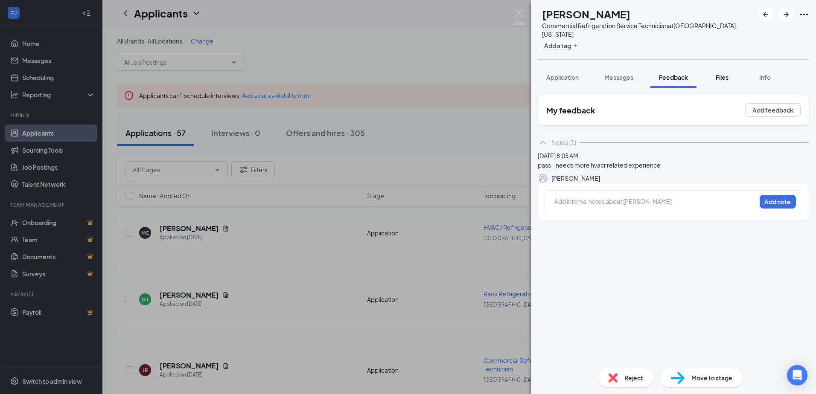
click at [716, 73] on div "Files" at bounding box center [722, 77] width 17 height 9
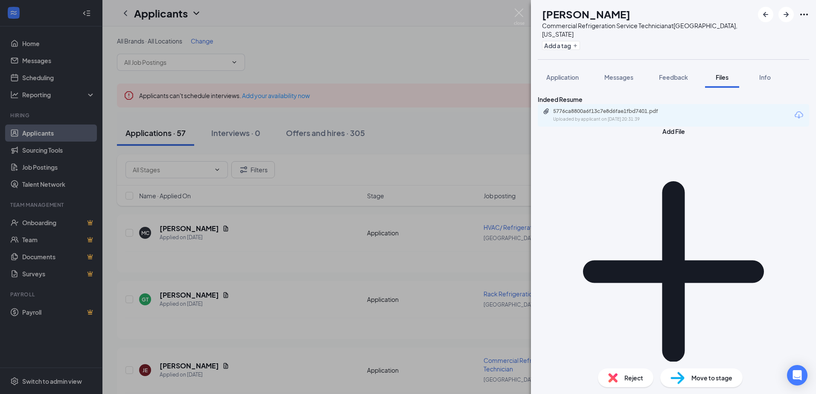
click at [616, 382] on img at bounding box center [612, 377] width 9 height 9
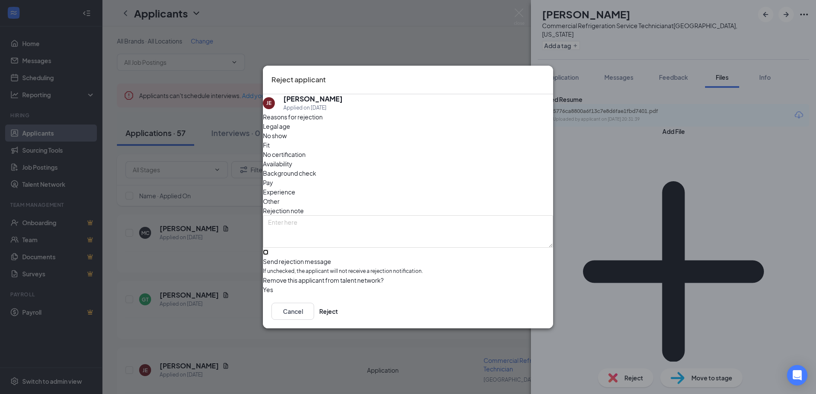
click at [268, 250] on input "Send rejection message If unchecked, the applicant will not receive a rejection…" at bounding box center [266, 253] width 6 height 6
checkbox input "true"
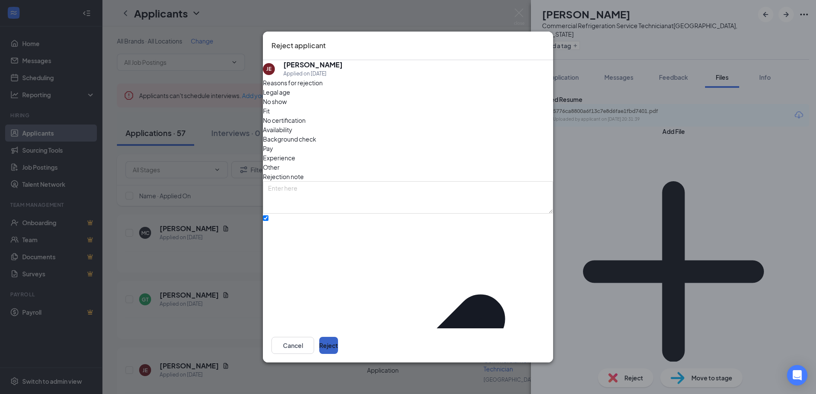
click at [338, 342] on button "Reject" at bounding box center [328, 345] width 19 height 17
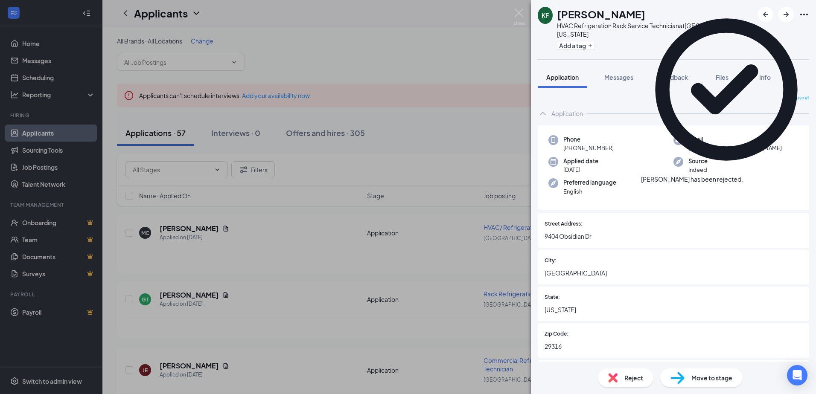
click at [751, 178] on icon "Cross" at bounding box center [748, 180] width 5 height 5
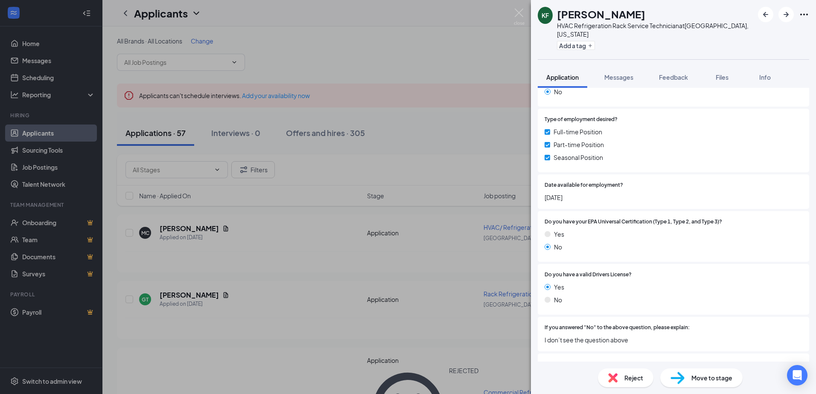
scroll to position [341, 0]
click at [678, 77] on span "Feedback" at bounding box center [673, 77] width 29 height 8
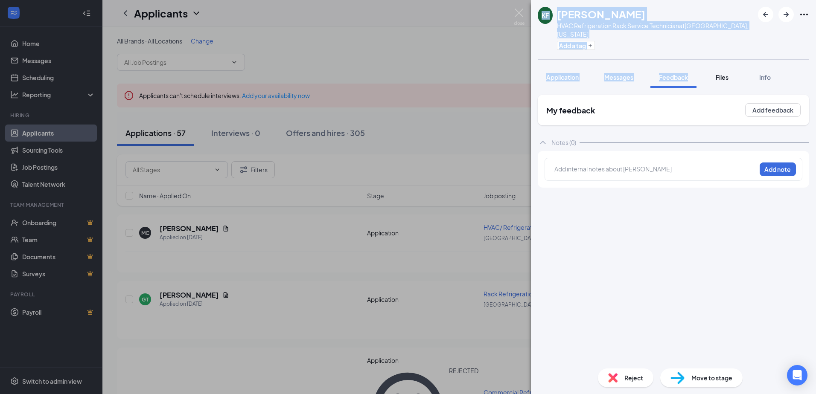
drag, startPoint x: 714, startPoint y: 76, endPoint x: 729, endPoint y: 79, distance: 14.4
click at [735, 79] on button "Files" at bounding box center [722, 77] width 34 height 21
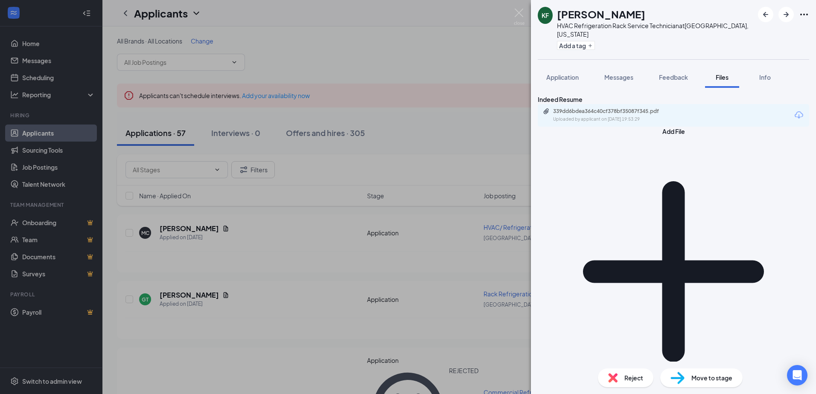
click at [692, 127] on div "339dd6bdea364c40cf378bf35087f345.pdf Uploaded by applicant on [DATE] 19:53:29" at bounding box center [673, 115] width 271 height 23
click at [658, 123] on div "Uploaded by applicant on [DATE] 19:53:29" at bounding box center [617, 119] width 128 height 7
click at [665, 82] on button "Feedback" at bounding box center [673, 77] width 46 height 21
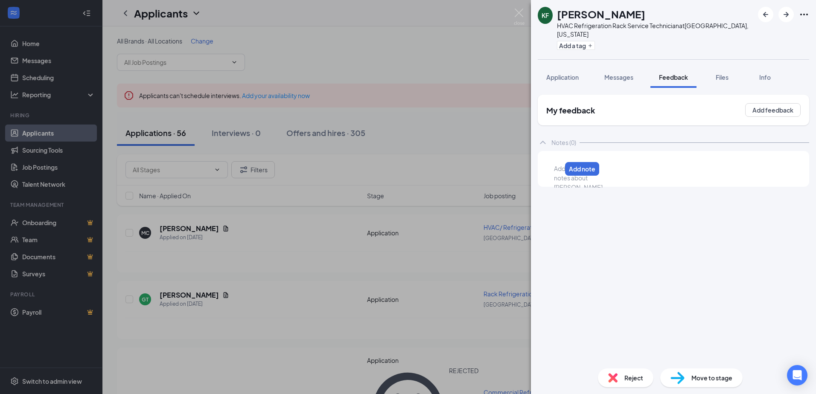
click at [561, 170] on div at bounding box center [557, 168] width 7 height 9
click at [580, 172] on span "pass - no hvacr related experience, no epa, no referral listed" at bounding box center [637, 169] width 166 height 8
click at [773, 165] on button "Add note" at bounding box center [774, 169] width 36 height 14
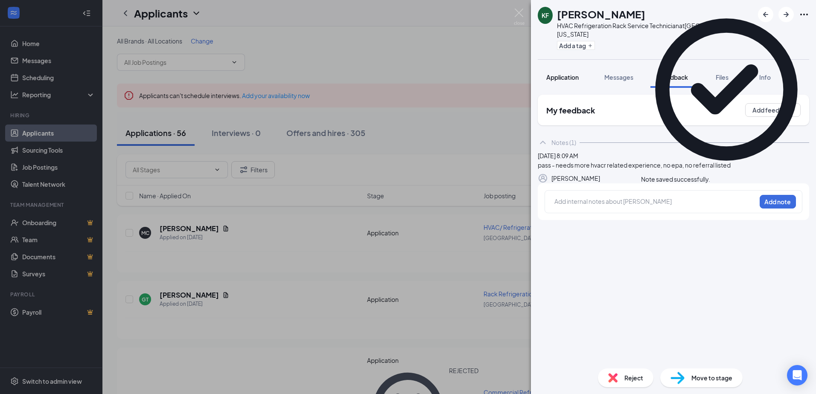
click at [556, 78] on span "Application" at bounding box center [562, 77] width 32 height 8
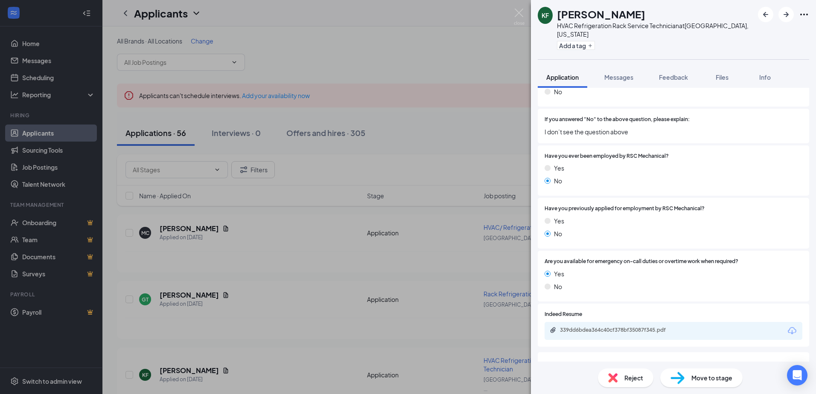
scroll to position [555, 0]
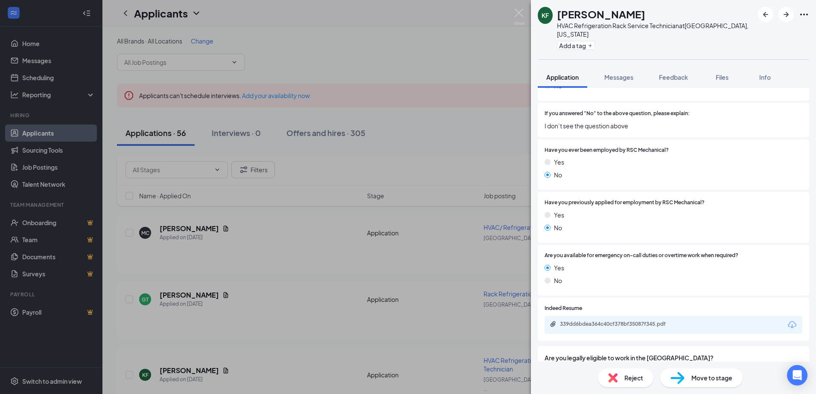
click at [632, 380] on span "Reject" at bounding box center [633, 377] width 19 height 9
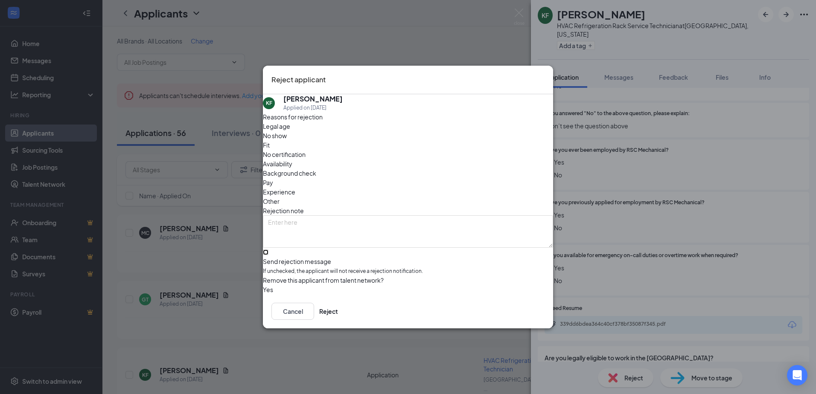
click at [268, 250] on input "Send rejection message If unchecked, the applicant will not receive a rejection…" at bounding box center [266, 253] width 6 height 6
checkbox input "true"
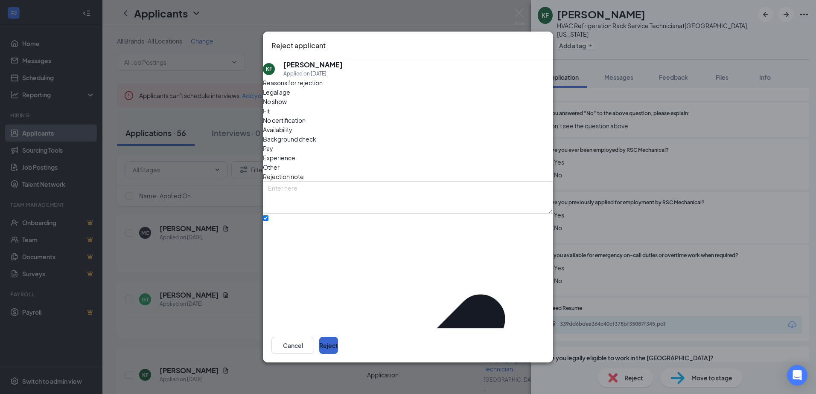
click at [524, 332] on div "Cancel Reject" at bounding box center [408, 346] width 290 height 34
click at [338, 337] on button "Reject" at bounding box center [328, 345] width 19 height 17
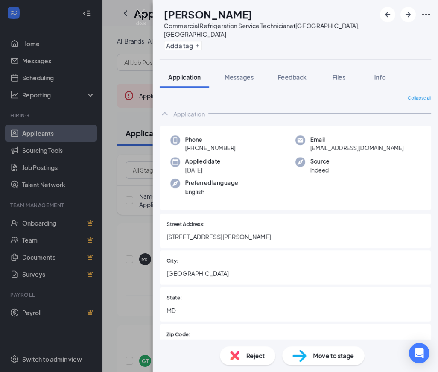
click at [137, 10] on div "LS [PERSON_NAME] Commercial Refrigeration Service Technician at [GEOGRAPHIC_DAT…" at bounding box center [219, 186] width 438 height 372
click at [138, 10] on img at bounding box center [141, 17] width 11 height 17
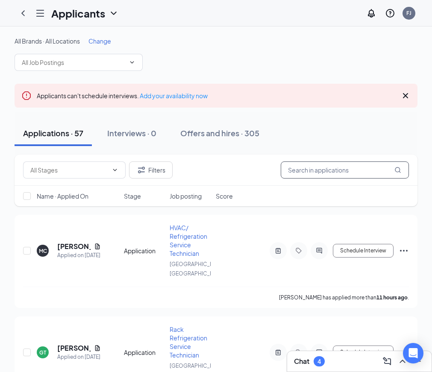
click at [335, 171] on input "text" at bounding box center [344, 169] width 128 height 17
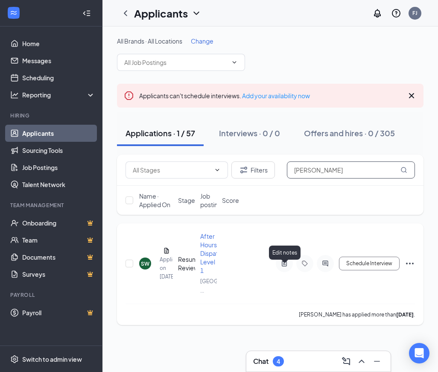
type input "[PERSON_NAME]"
click at [286, 267] on icon "ActiveNote" at bounding box center [284, 263] width 10 height 7
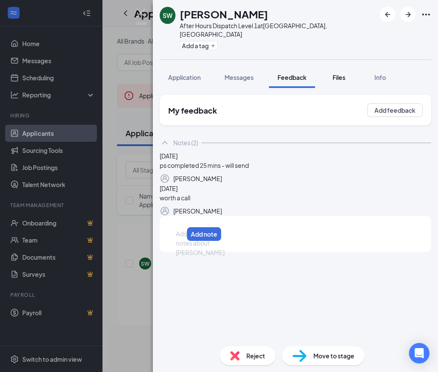
click at [338, 73] on span "Files" at bounding box center [338, 77] width 13 height 8
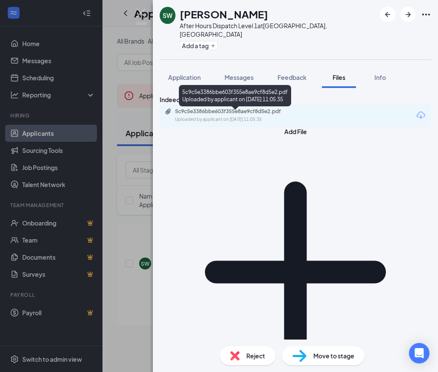
click at [245, 123] on div "Uploaded by applicant on [DATE] 11:05:35" at bounding box center [239, 119] width 128 height 7
